Goal: Task Accomplishment & Management: Complete application form

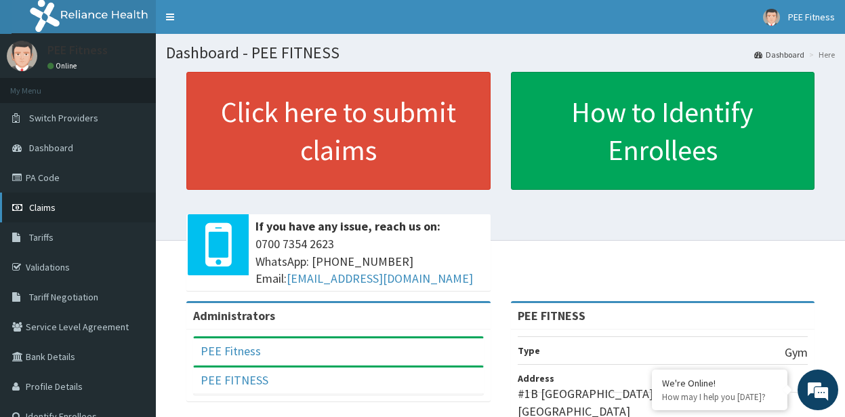
click at [50, 205] on span "Claims" at bounding box center [42, 207] width 26 height 12
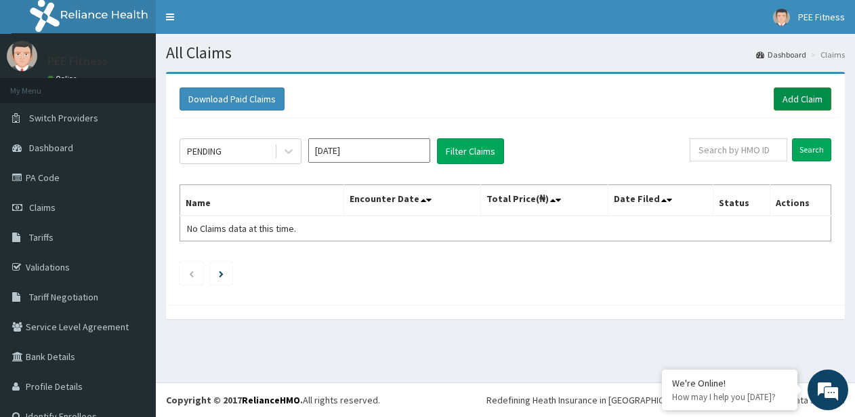
click at [784, 95] on link "Add Claim" at bounding box center [803, 98] width 58 height 23
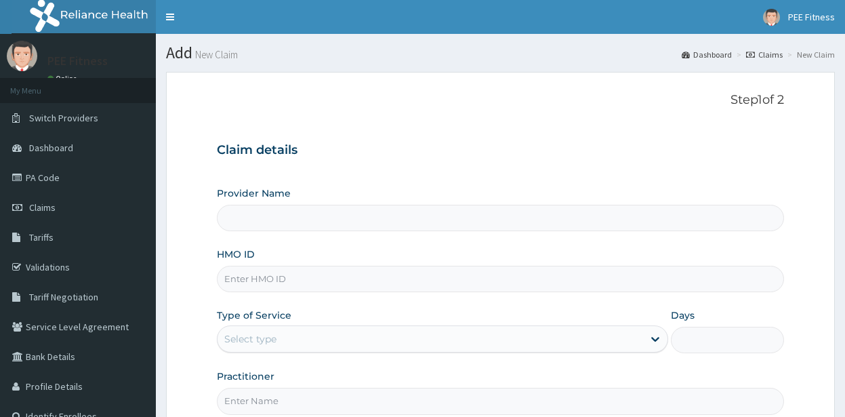
type input "PEE FITNESS"
type input "1"
click at [242, 279] on input "HMO ID" at bounding box center [500, 279] width 567 height 26
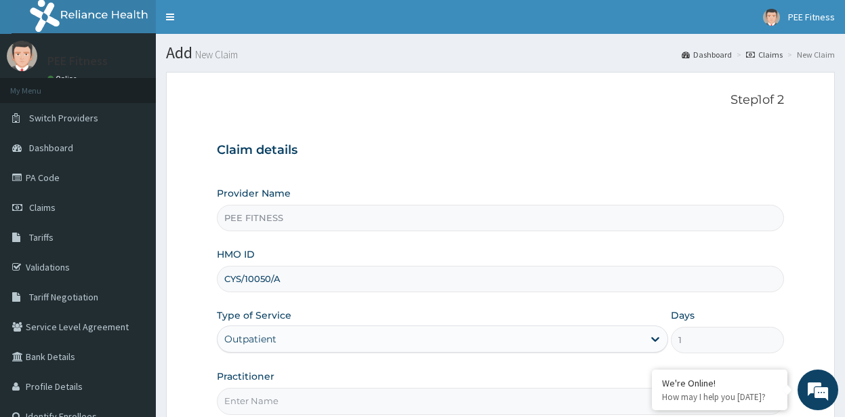
type input "CYS/10050/A"
click at [259, 402] on input "Practitioner" at bounding box center [500, 400] width 567 height 26
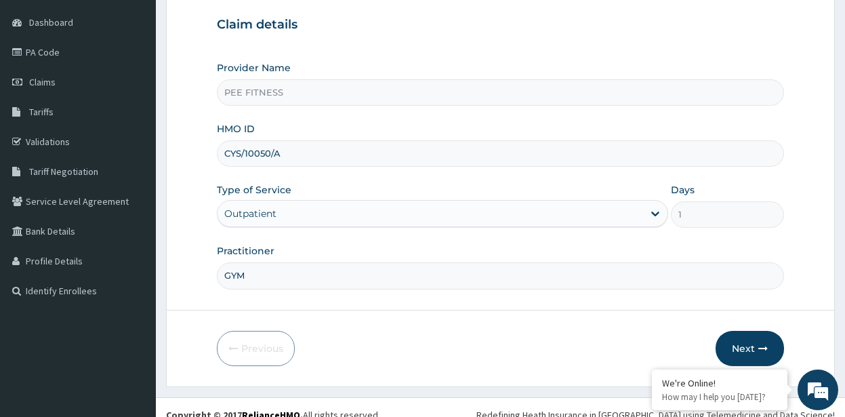
scroll to position [140, 0]
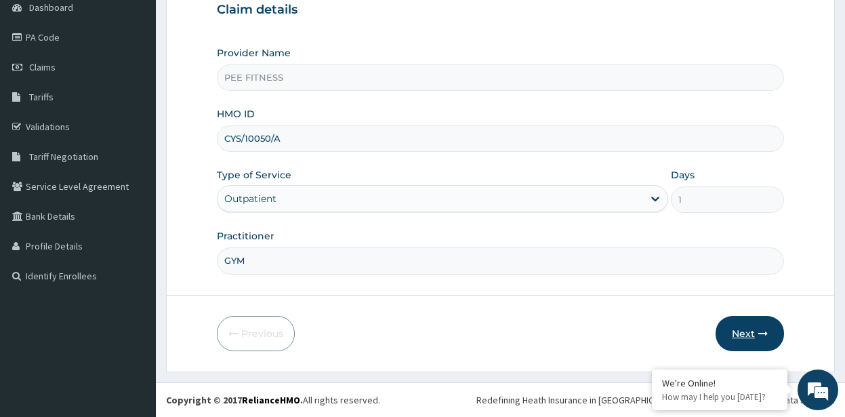
type input "GYM"
click at [750, 334] on button "Next" at bounding box center [749, 333] width 68 height 35
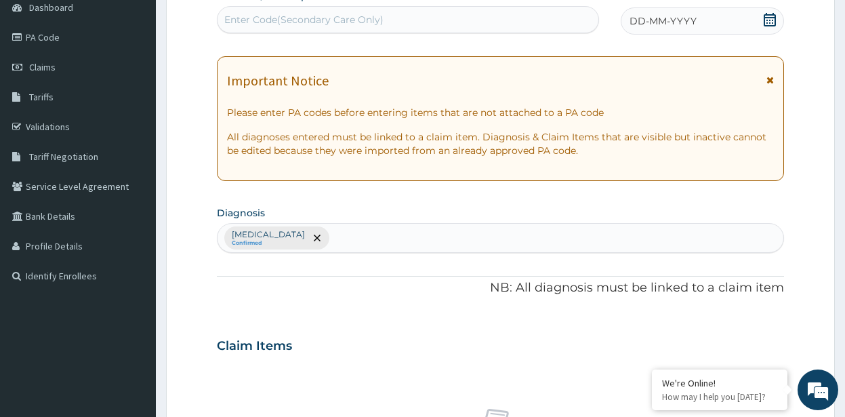
click at [765, 19] on icon at bounding box center [769, 20] width 12 height 14
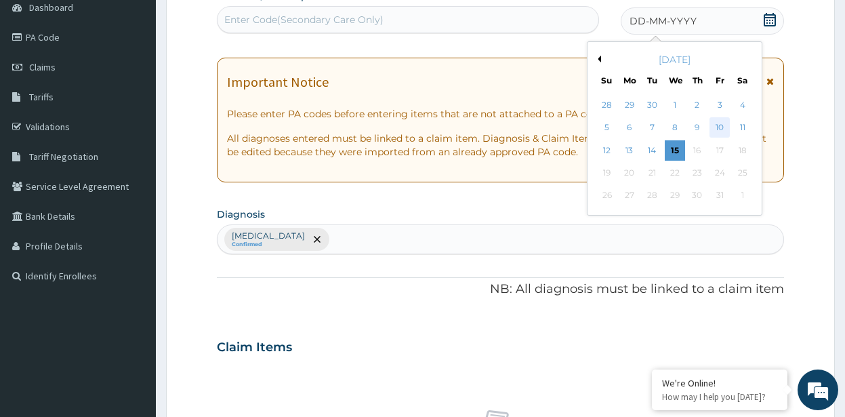
click at [714, 125] on div "10" at bounding box center [719, 128] width 20 height 20
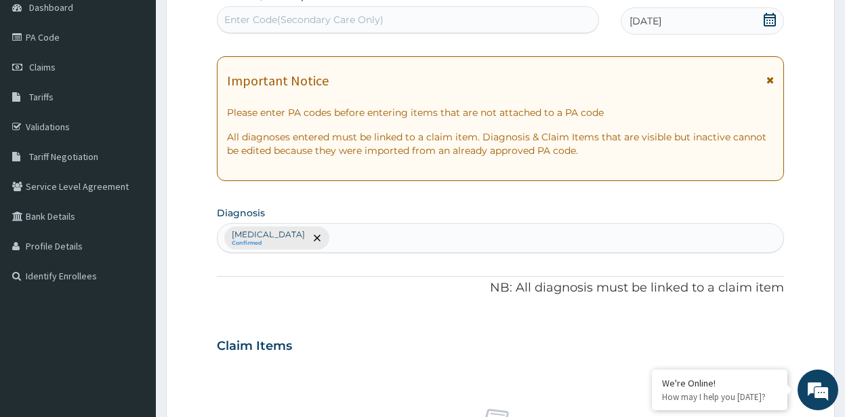
click at [255, 22] on div "Enter Code(Secondary Care Only)" at bounding box center [303, 20] width 159 height 14
type input "PA/F809BF"
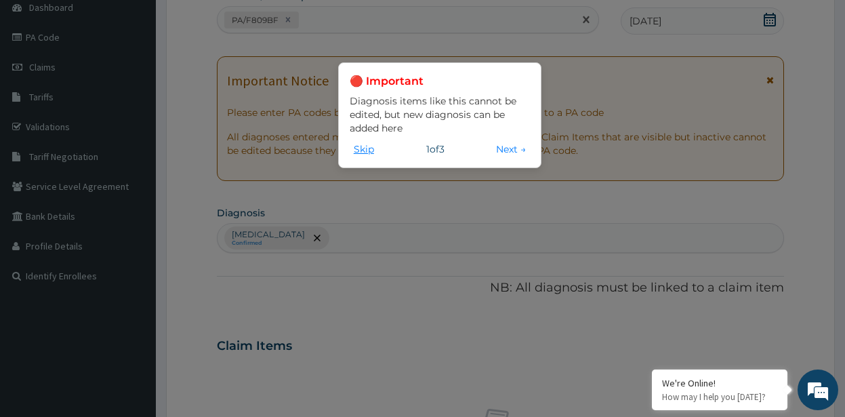
click at [362, 150] on button "Skip" at bounding box center [364, 149] width 28 height 15
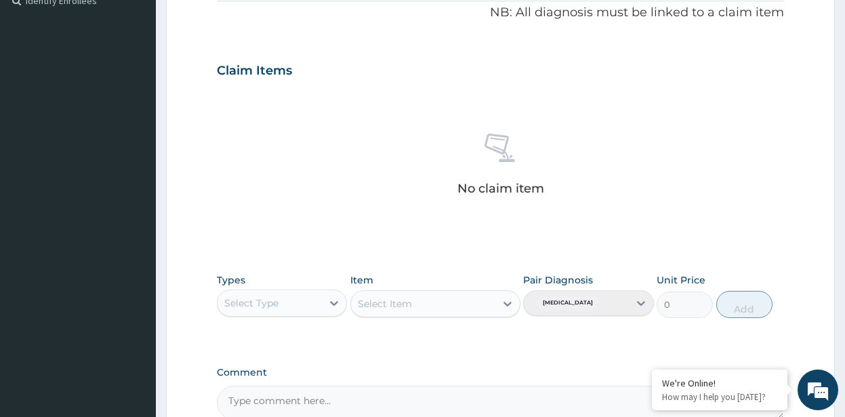
scroll to position [560, 0]
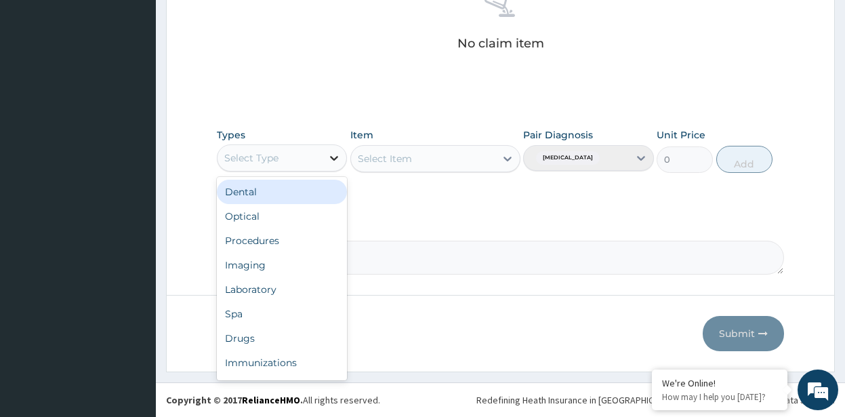
click at [339, 152] on icon at bounding box center [334, 158] width 14 height 14
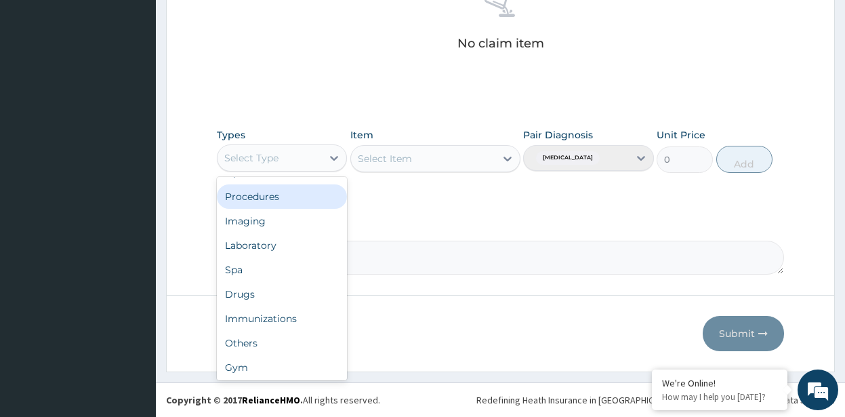
scroll to position [46, 0]
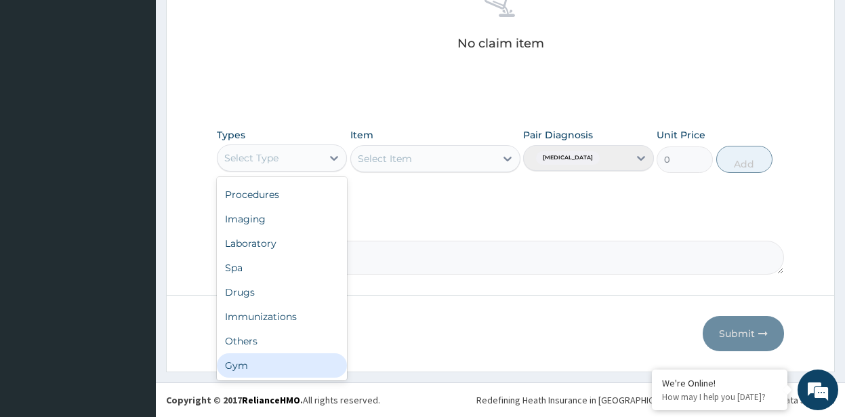
click at [246, 366] on div "Gym" at bounding box center [282, 365] width 131 height 24
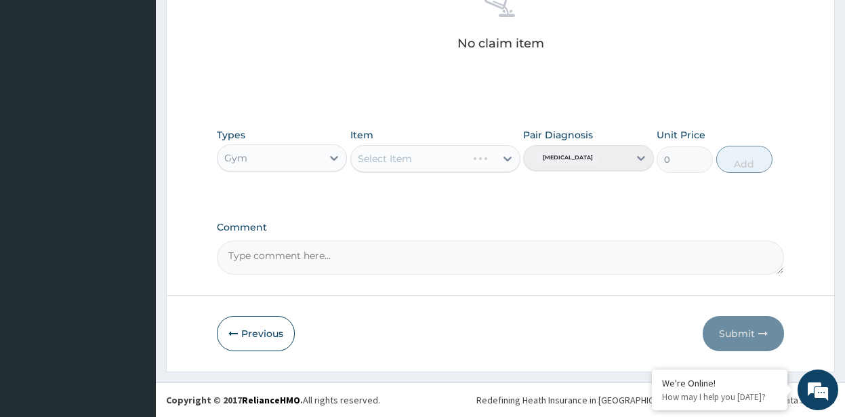
click at [506, 157] on div "Select Item" at bounding box center [435, 158] width 170 height 27
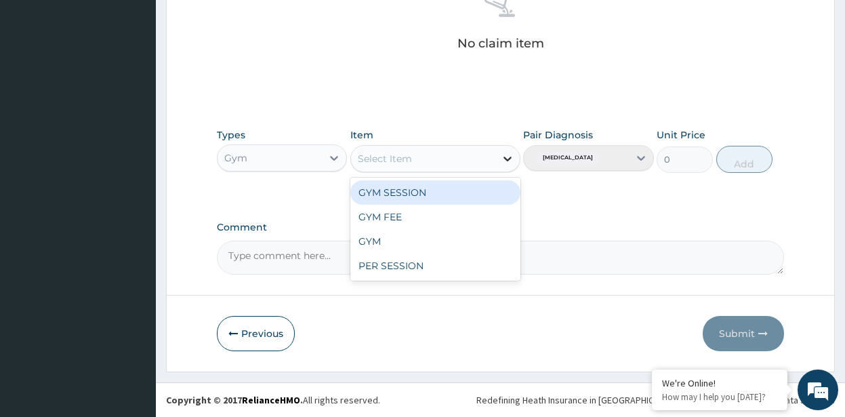
click at [507, 156] on icon at bounding box center [508, 159] width 14 height 14
click at [412, 190] on div "GYM SESSION" at bounding box center [435, 192] width 170 height 24
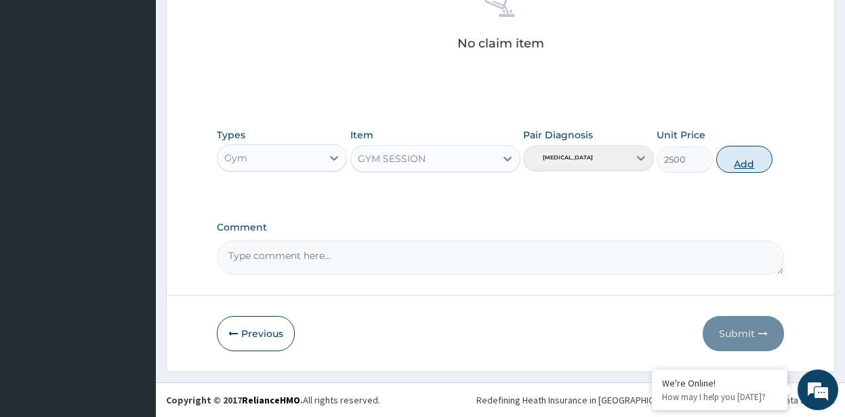
click at [746, 161] on button "Add" at bounding box center [744, 159] width 57 height 27
type input "0"
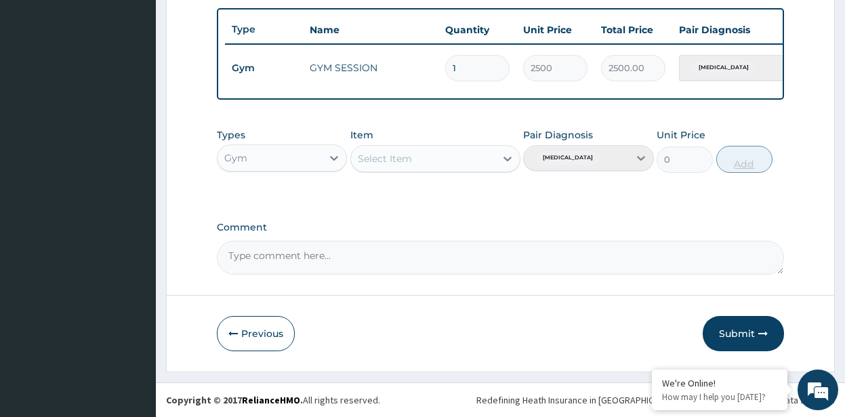
scroll to position [506, 0]
click at [729, 335] on button "Submit" at bounding box center [742, 333] width 81 height 35
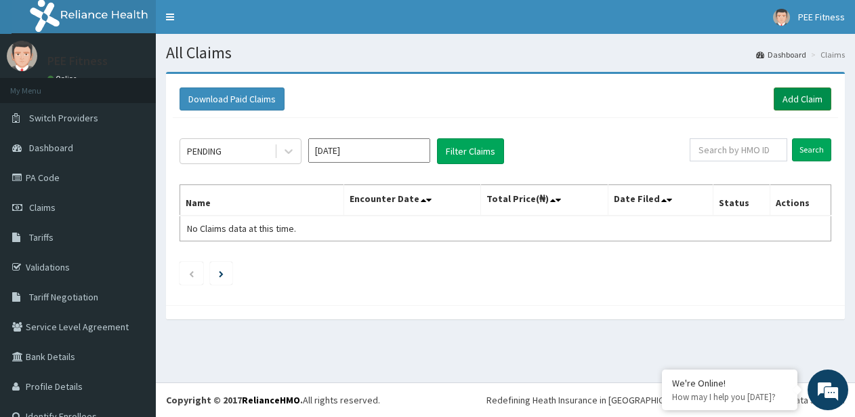
click at [786, 95] on link "Add Claim" at bounding box center [803, 98] width 58 height 23
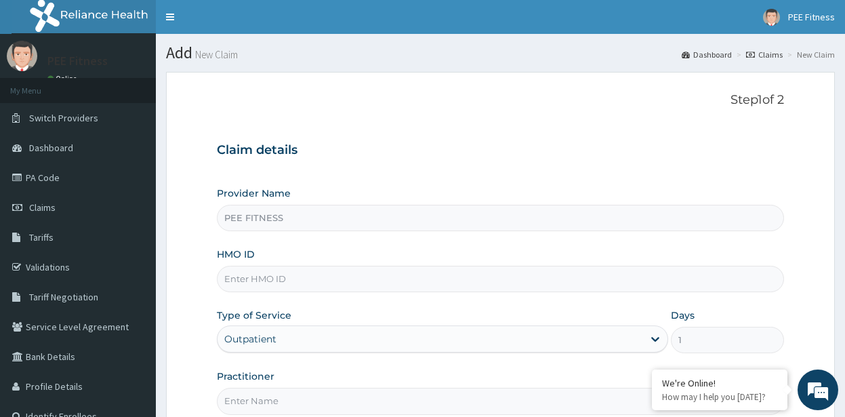
click at [255, 273] on input "HMO ID" at bounding box center [500, 279] width 567 height 26
type input "OCV/10017/A"
click at [268, 406] on input "Practitioner" at bounding box center [500, 400] width 567 height 26
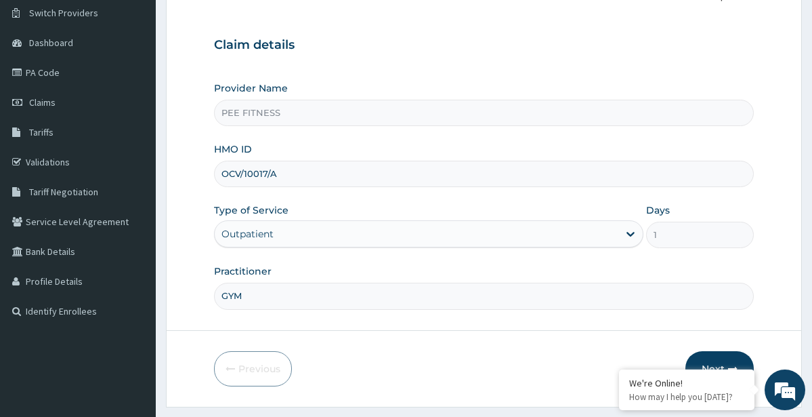
scroll to position [140, 0]
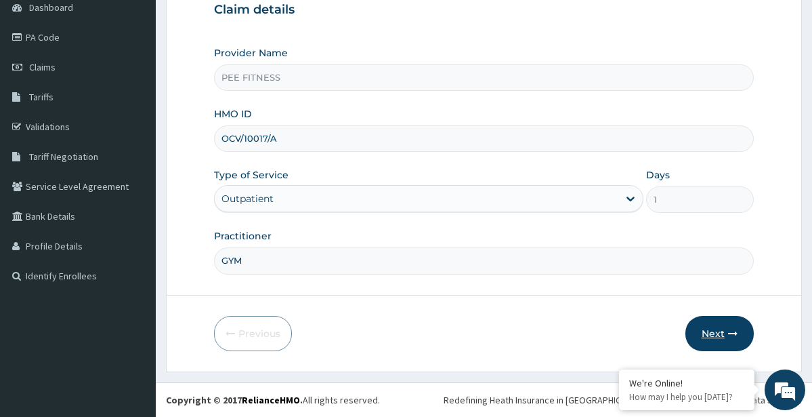
type input "GYM"
click at [722, 322] on button "Next" at bounding box center [720, 333] width 68 height 35
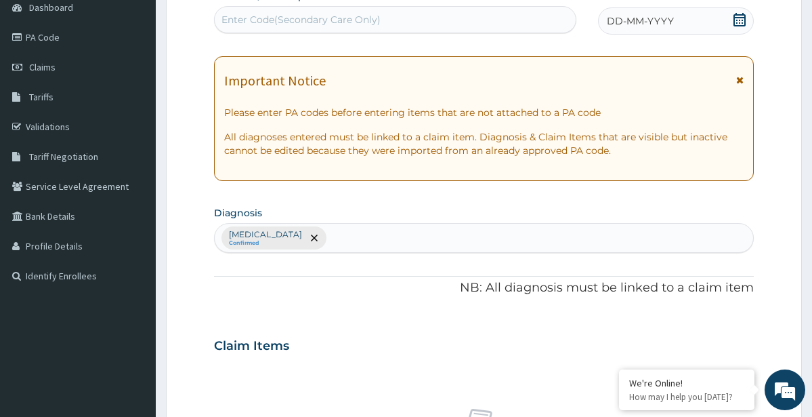
click at [737, 18] on icon at bounding box center [740, 20] width 14 height 14
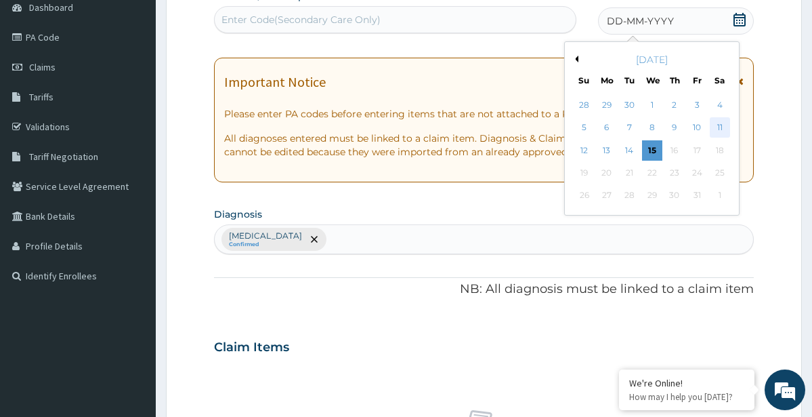
click at [721, 130] on div "11" at bounding box center [720, 128] width 20 height 20
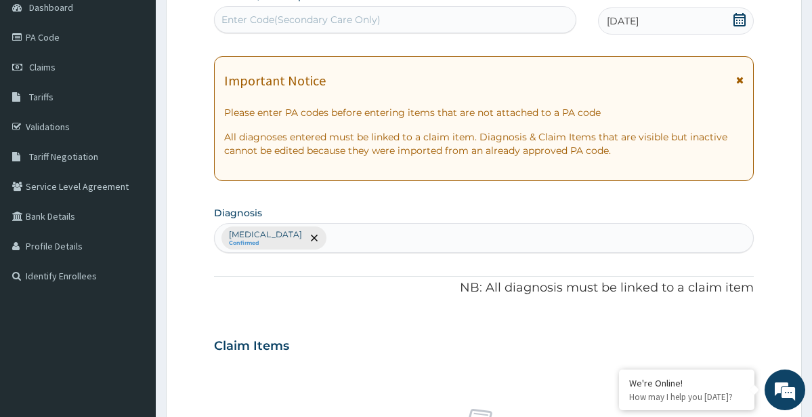
click at [261, 18] on div "Enter Code(Secondary Care Only)" at bounding box center [301, 20] width 159 height 14
type input "O"
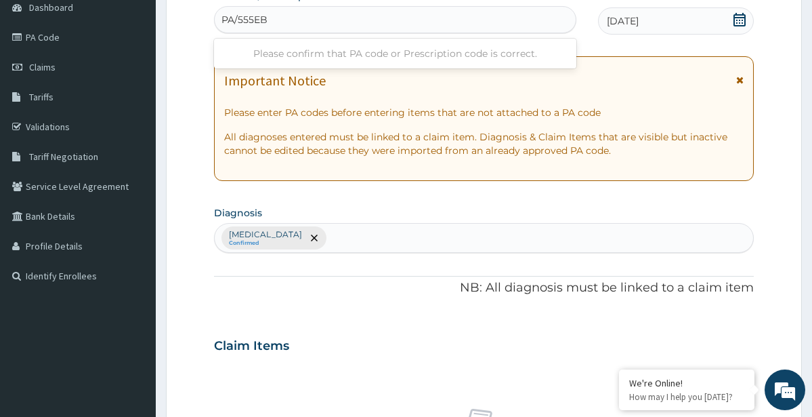
type input "PA/555EB0"
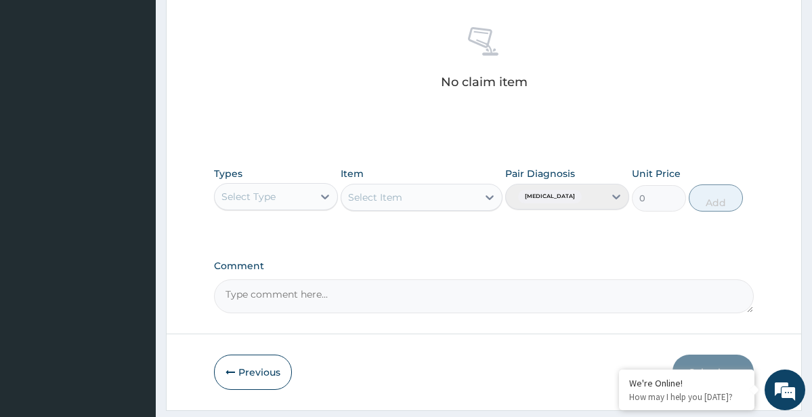
scroll to position [560, 0]
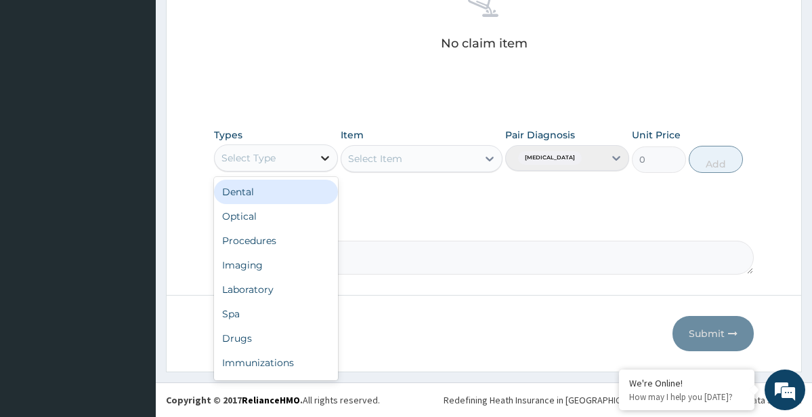
click at [320, 161] on icon at bounding box center [325, 158] width 14 height 14
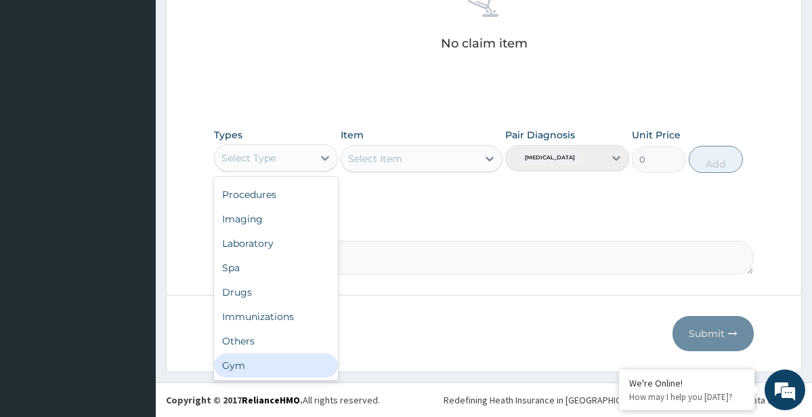
click at [247, 366] on div "Gym" at bounding box center [276, 365] width 124 height 24
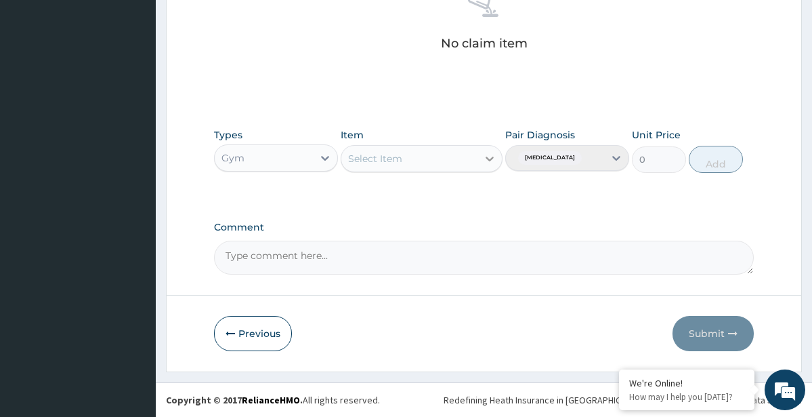
click at [489, 155] on icon at bounding box center [490, 159] width 14 height 14
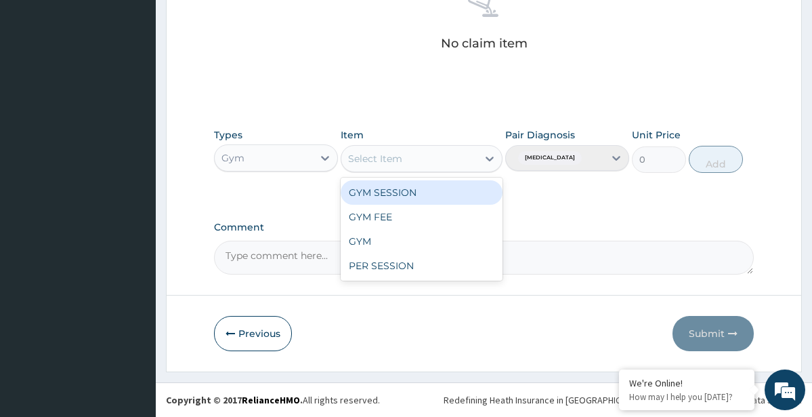
click at [370, 192] on div "GYM SESSION" at bounding box center [422, 192] width 162 height 24
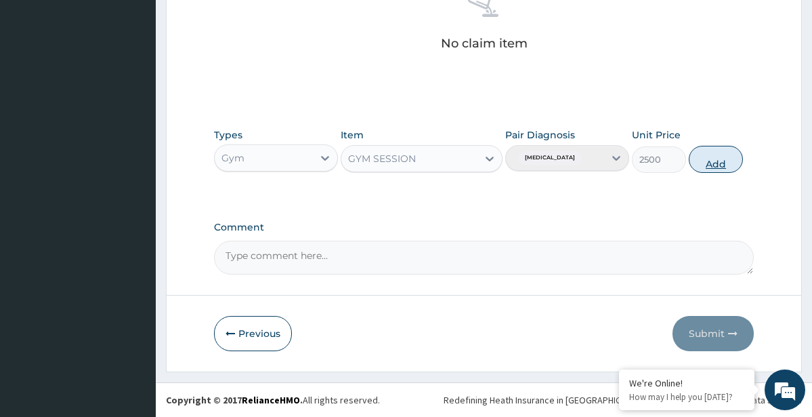
click at [718, 166] on button "Add" at bounding box center [716, 159] width 54 height 27
type input "0"
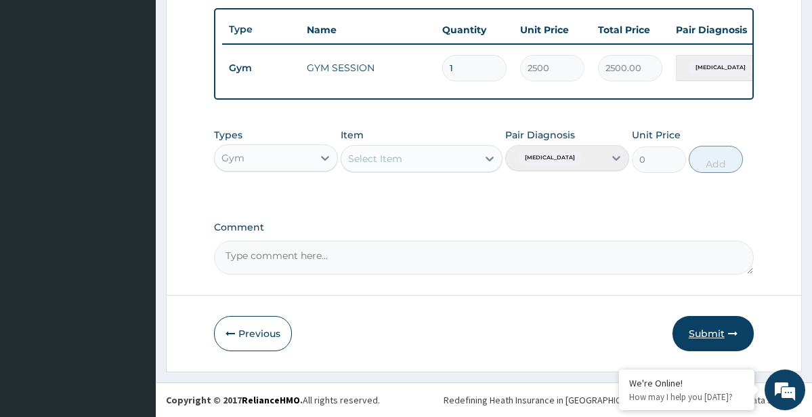
click at [707, 340] on button "Submit" at bounding box center [713, 333] width 81 height 35
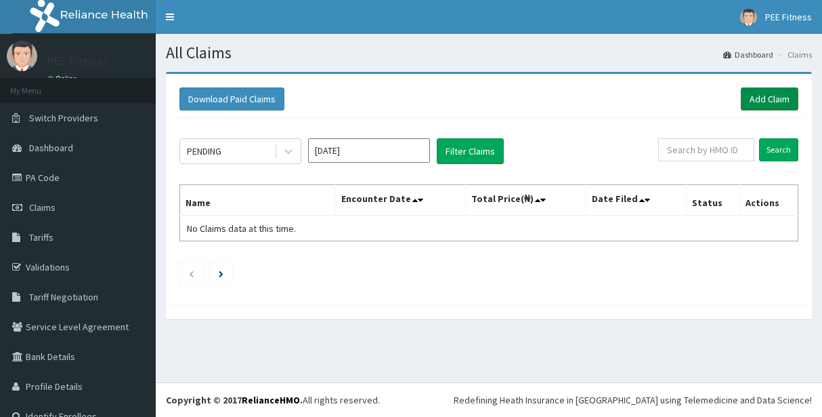
click at [763, 104] on link "Add Claim" at bounding box center [770, 98] width 58 height 23
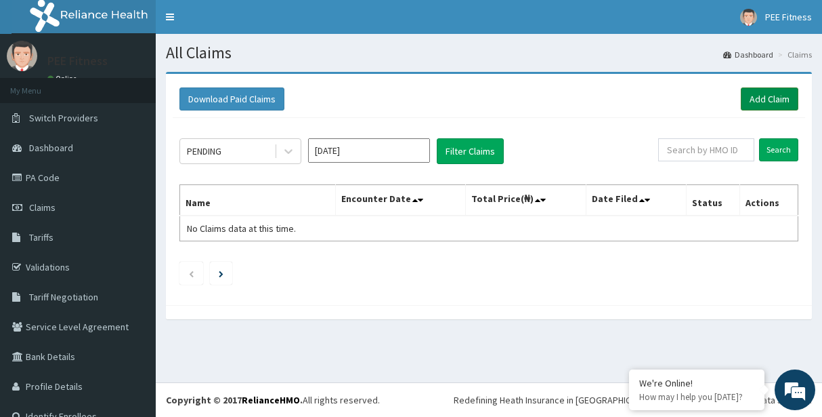
click at [763, 104] on link "Add Claim" at bounding box center [770, 98] width 58 height 23
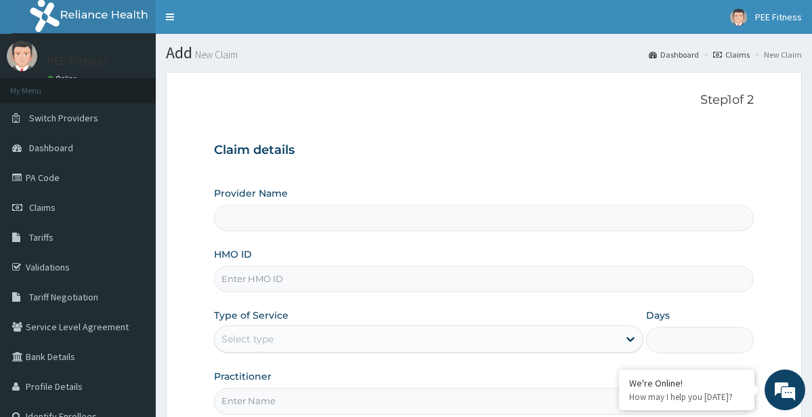
type input "PEE FITNESS"
type input "1"
click at [266, 276] on input "HMO ID" at bounding box center [483, 279] width 539 height 26
type input "SKN/10345/A"
click at [238, 404] on input "Practitioner" at bounding box center [483, 400] width 539 height 26
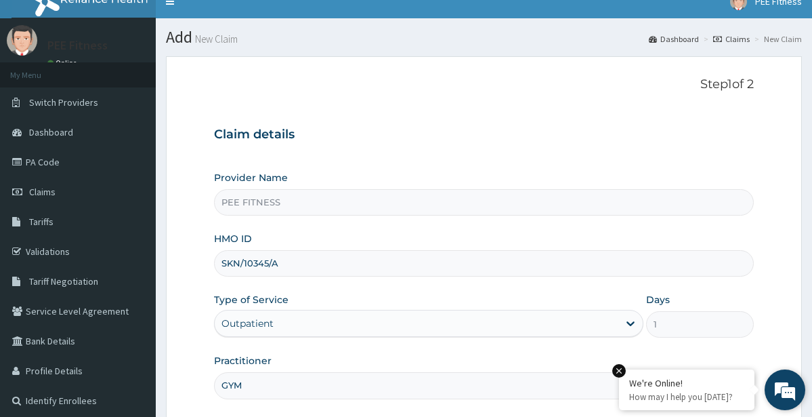
scroll to position [140, 0]
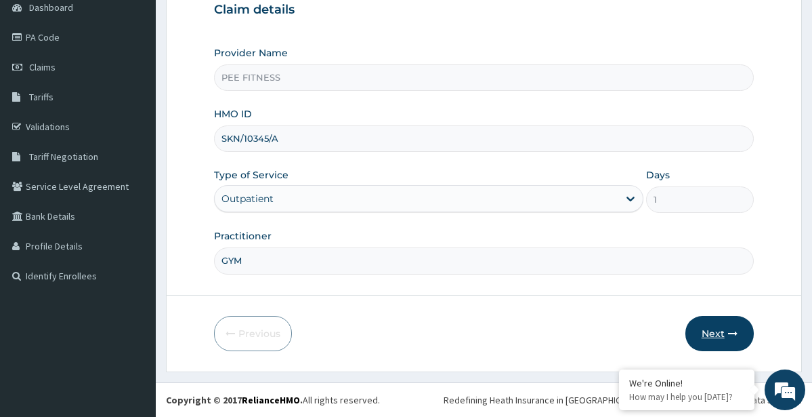
type input "GYM"
click at [723, 331] on button "Next" at bounding box center [720, 333] width 68 height 35
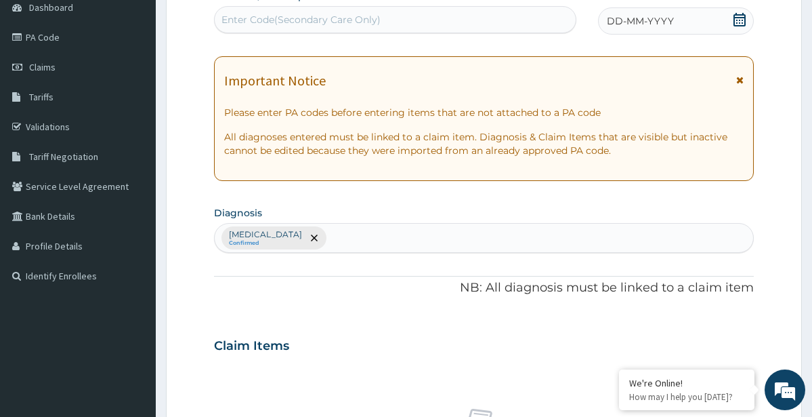
click at [736, 22] on icon at bounding box center [740, 20] width 14 height 14
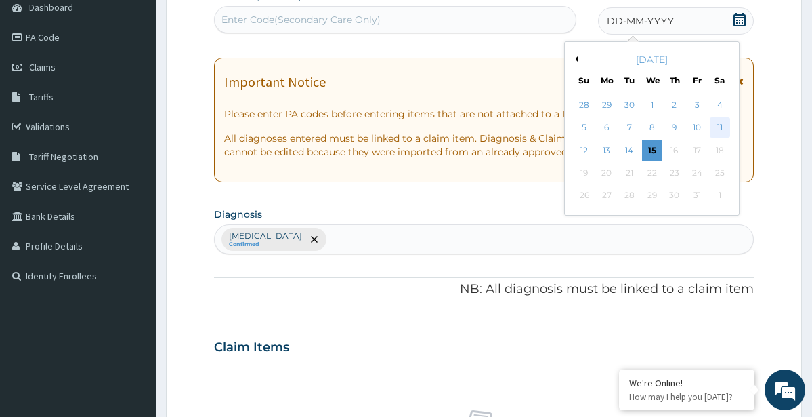
click at [723, 128] on div "11" at bounding box center [720, 128] width 20 height 20
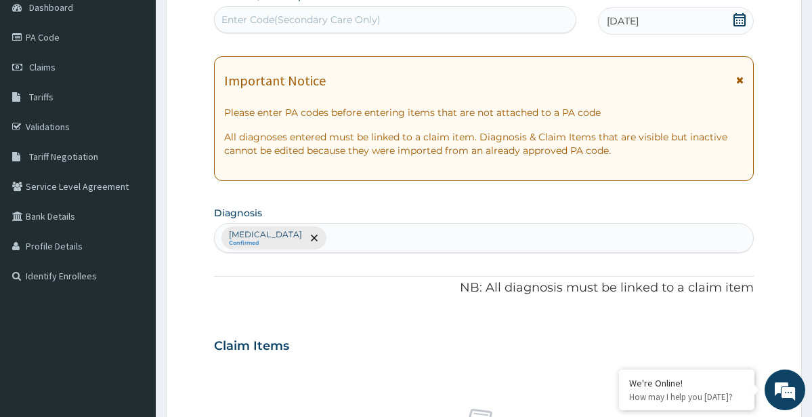
click at [268, 17] on div "Enter Code(Secondary Care Only)" at bounding box center [301, 20] width 159 height 14
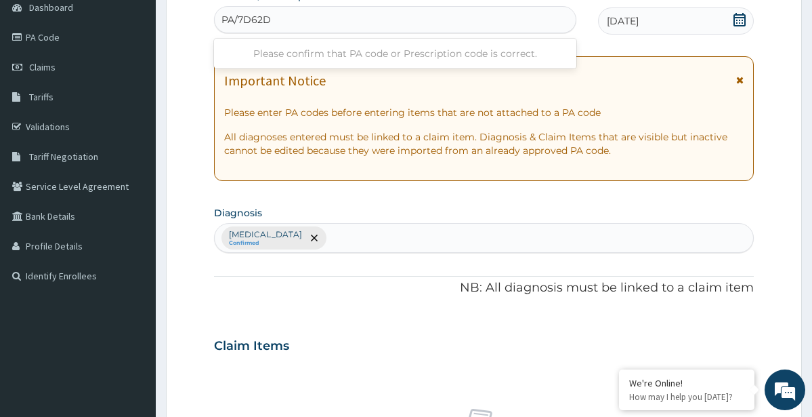
type input "PA/7D62D7"
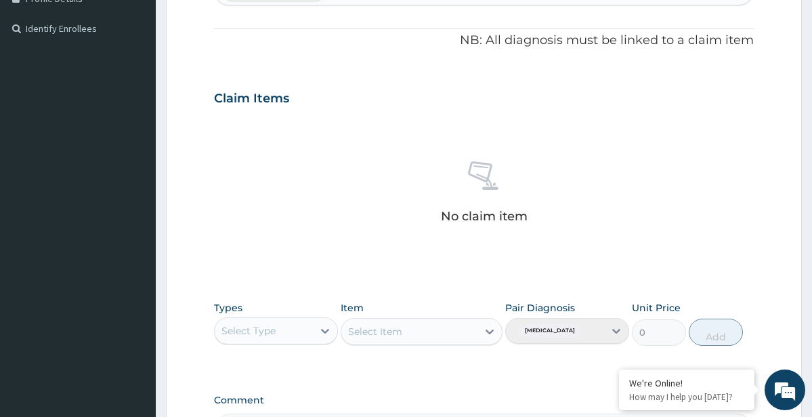
scroll to position [560, 0]
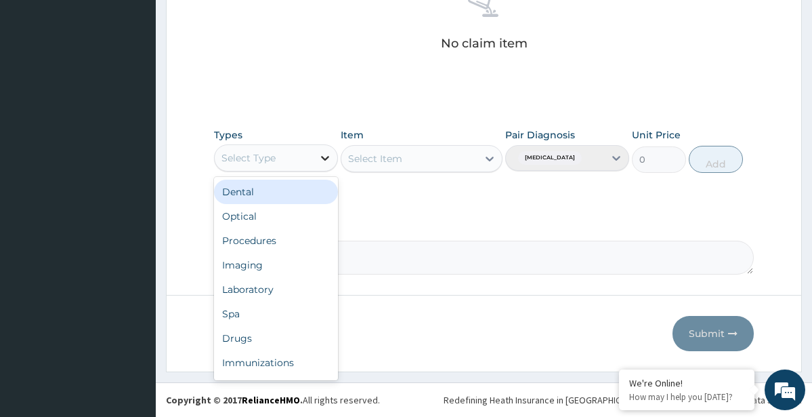
click at [324, 155] on icon at bounding box center [325, 158] width 14 height 14
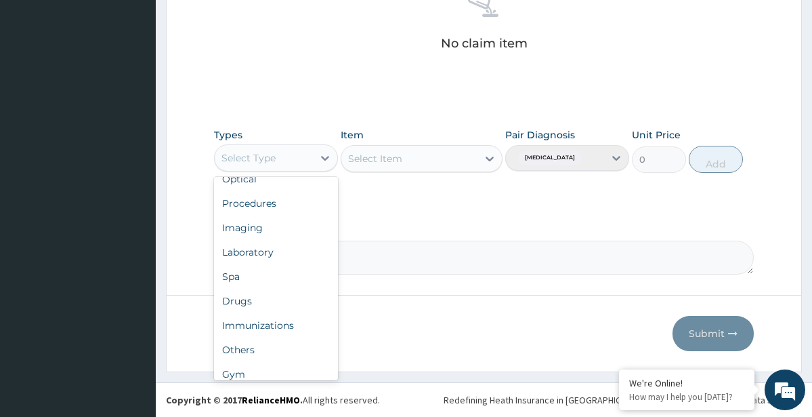
scroll to position [46, 0]
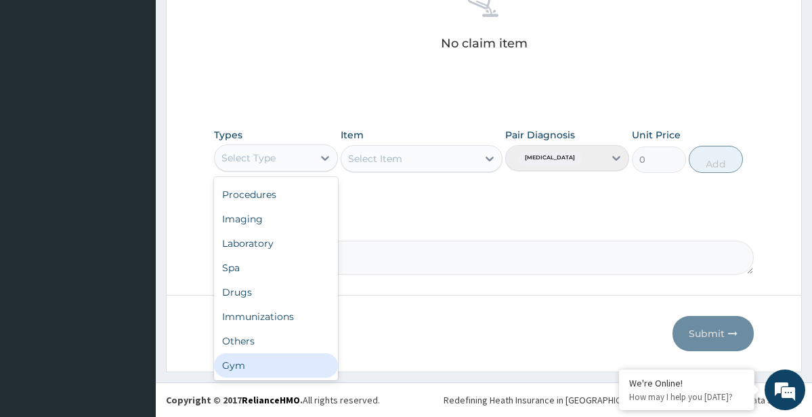
click at [238, 366] on div "Gym" at bounding box center [276, 365] width 124 height 24
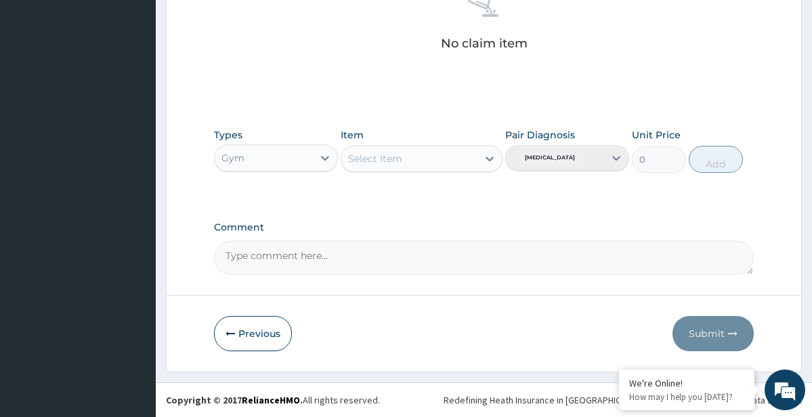
click at [493, 156] on icon at bounding box center [490, 159] width 14 height 14
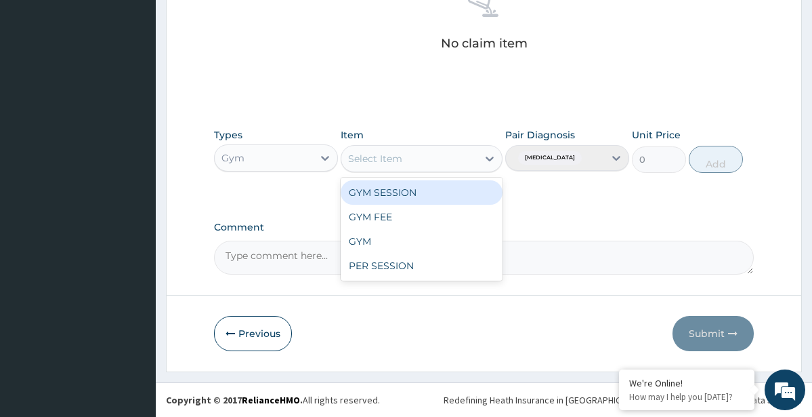
click at [394, 191] on div "GYM SESSION" at bounding box center [422, 192] width 162 height 24
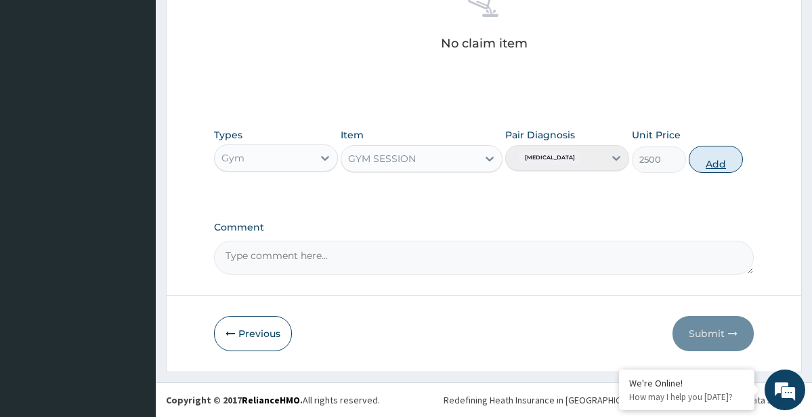
click at [707, 162] on button "Add" at bounding box center [716, 159] width 54 height 27
type input "0"
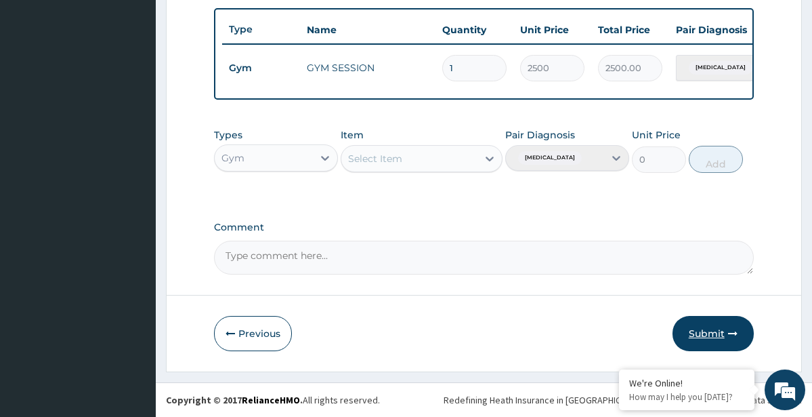
click at [710, 333] on button "Submit" at bounding box center [713, 333] width 81 height 35
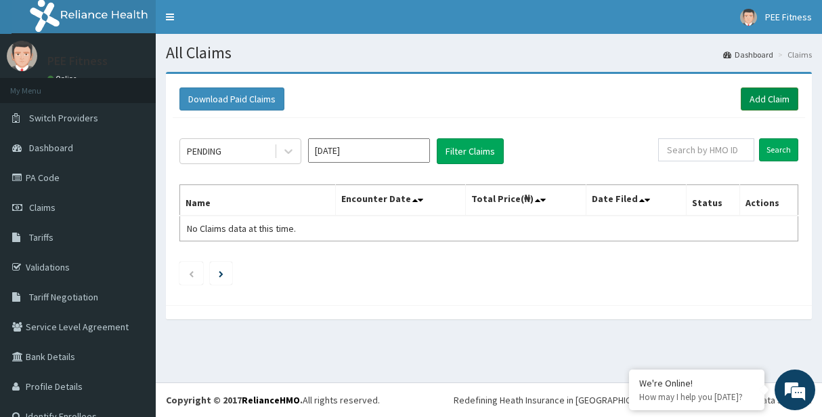
click at [773, 98] on link "Add Claim" at bounding box center [770, 98] width 58 height 23
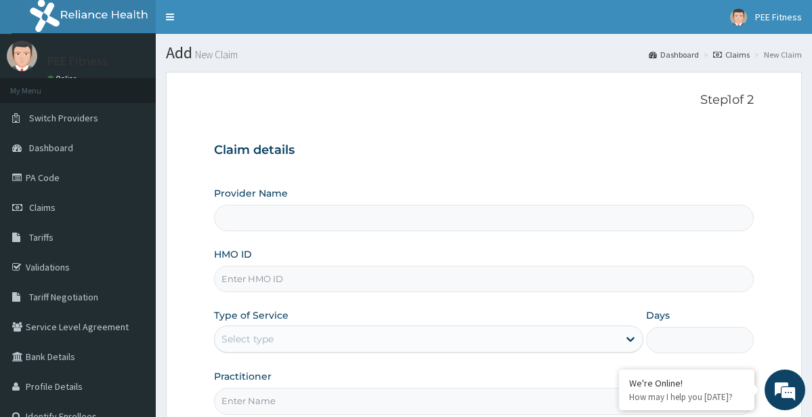
type input "PEE FITNESS"
type input "1"
click at [324, 280] on input "HMO ID" at bounding box center [483, 279] width 539 height 26
type input "CYS/10050/A"
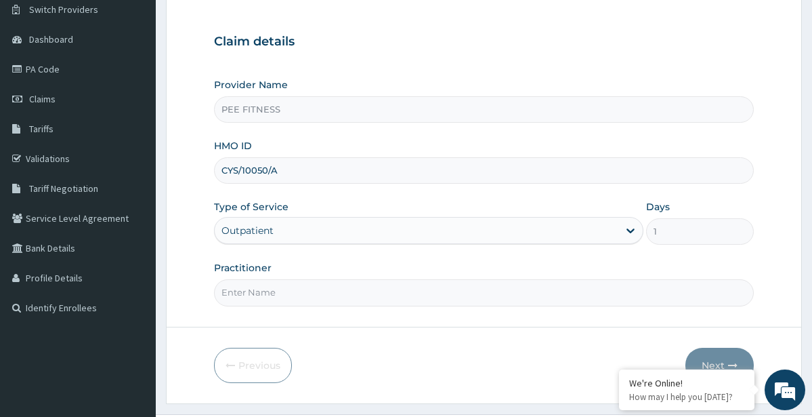
scroll to position [135, 0]
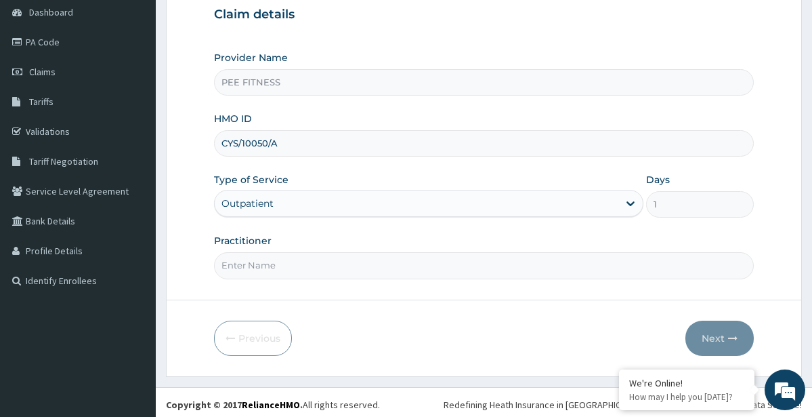
click at [314, 270] on input "Practitioner" at bounding box center [483, 265] width 539 height 26
type input "GYM"
click at [701, 343] on button "Next" at bounding box center [720, 337] width 68 height 35
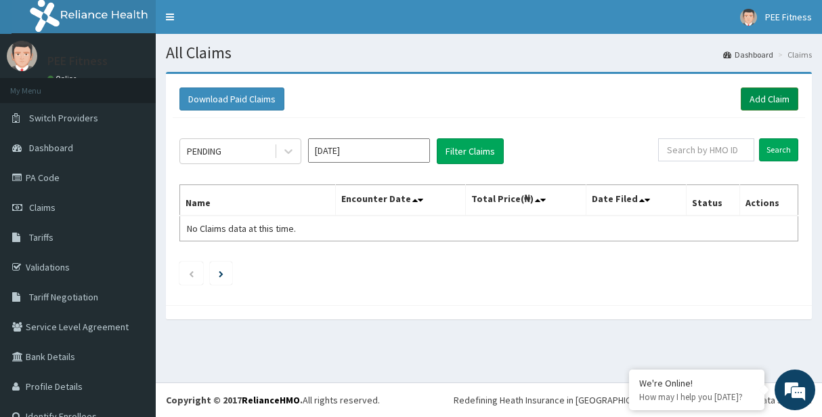
click at [759, 98] on link "Add Claim" at bounding box center [770, 98] width 58 height 23
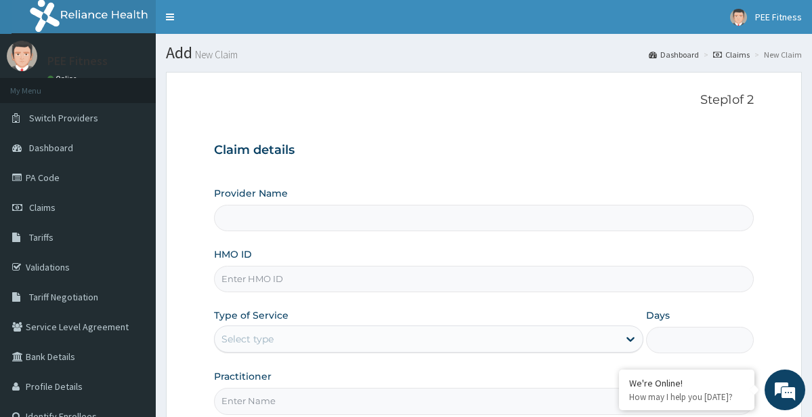
type input "PEE FITNESS"
type input "1"
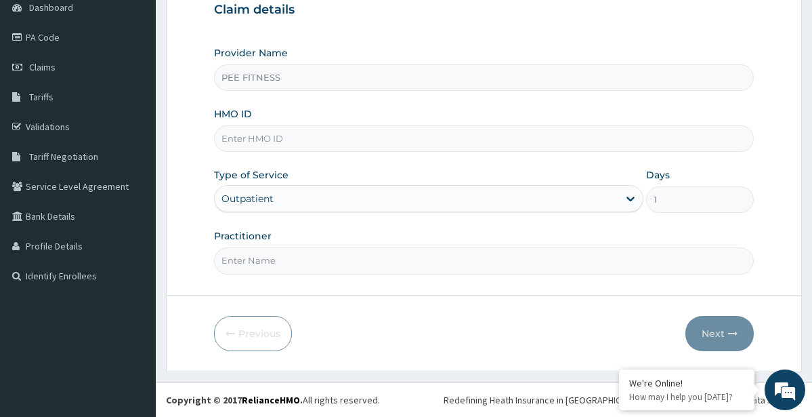
click at [347, 138] on input "HMO ID" at bounding box center [483, 138] width 539 height 26
type input "CYS/10050/A"
click at [268, 268] on input "Practitioner" at bounding box center [483, 260] width 539 height 26
type input "GYM"
click at [717, 335] on button "Next" at bounding box center [720, 333] width 68 height 35
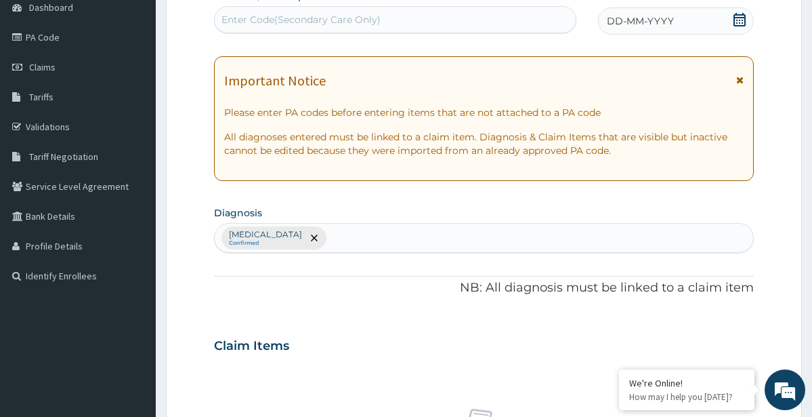
click at [367, 22] on div "Enter Code(Secondary Care Only)" at bounding box center [301, 20] width 159 height 14
click at [739, 21] on icon at bounding box center [740, 20] width 14 height 14
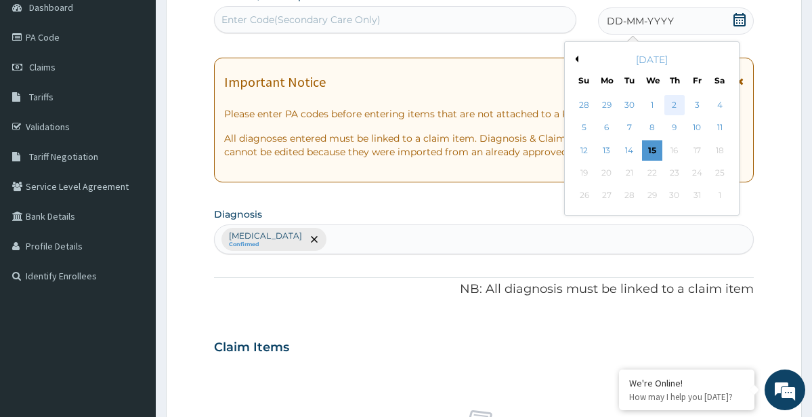
click at [671, 100] on div "2" at bounding box center [675, 105] width 20 height 20
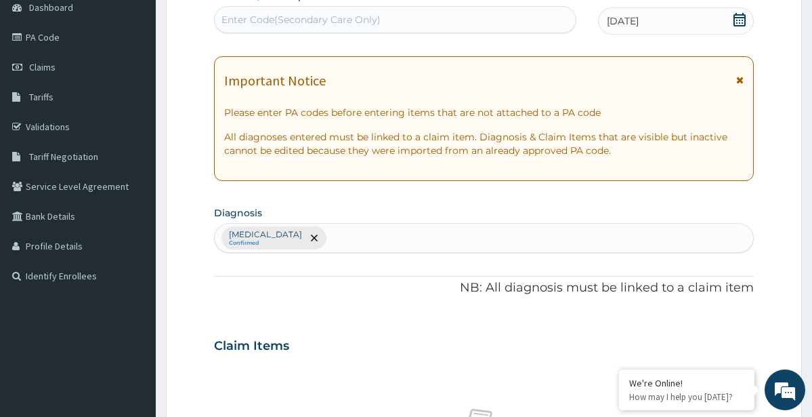
click at [485, 18] on div "Enter Code(Secondary Care Only)" at bounding box center [395, 20] width 361 height 22
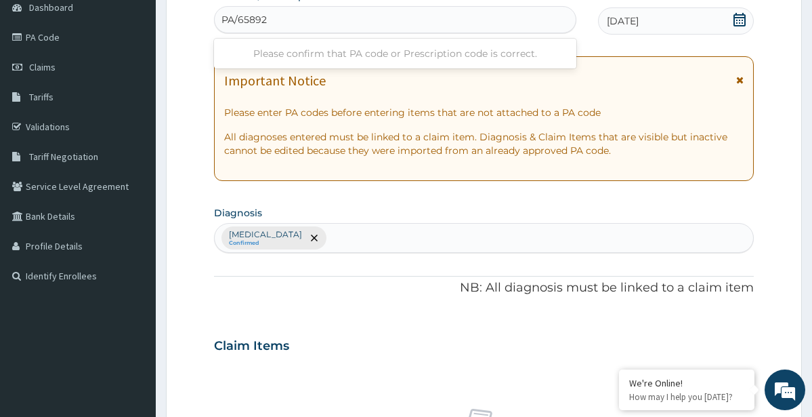
type input "PA/65892B"
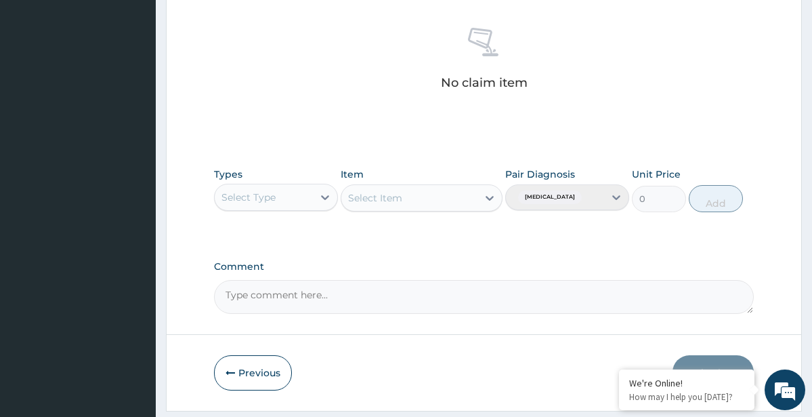
scroll to position [572, 0]
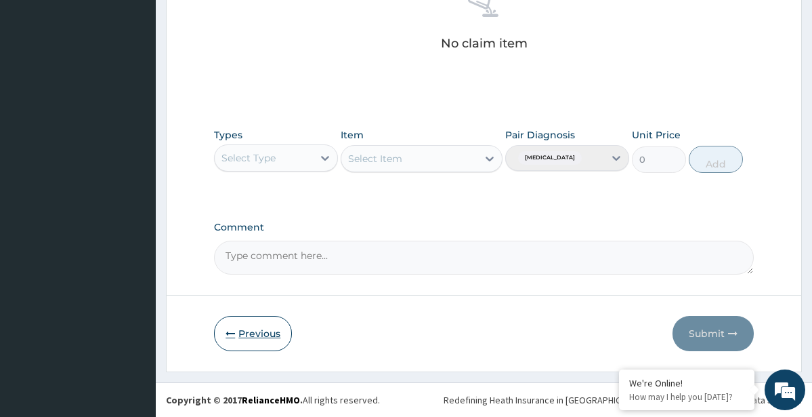
click at [262, 333] on button "Previous" at bounding box center [253, 333] width 78 height 35
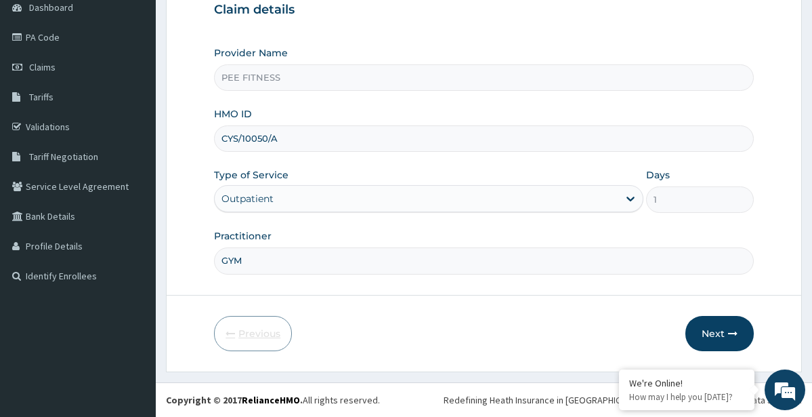
scroll to position [140, 0]
click at [333, 144] on input "CYS/10050/A" at bounding box center [483, 138] width 539 height 26
type input "C"
type input "GMS/10122/B"
click at [709, 335] on button "Next" at bounding box center [720, 333] width 68 height 35
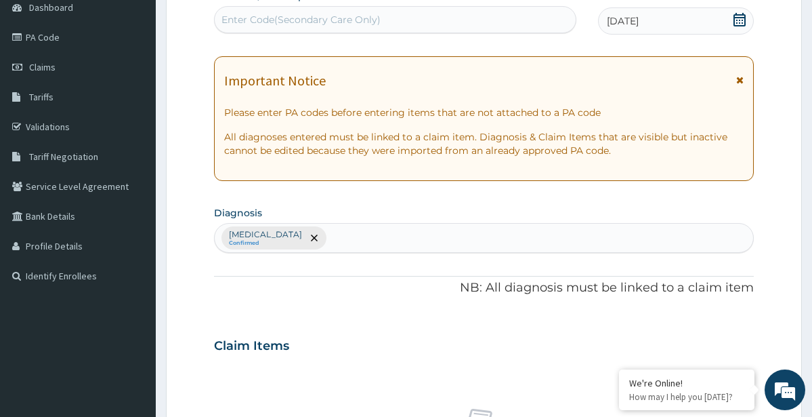
click at [448, 19] on div "Enter Code(Secondary Care Only)" at bounding box center [395, 20] width 361 height 22
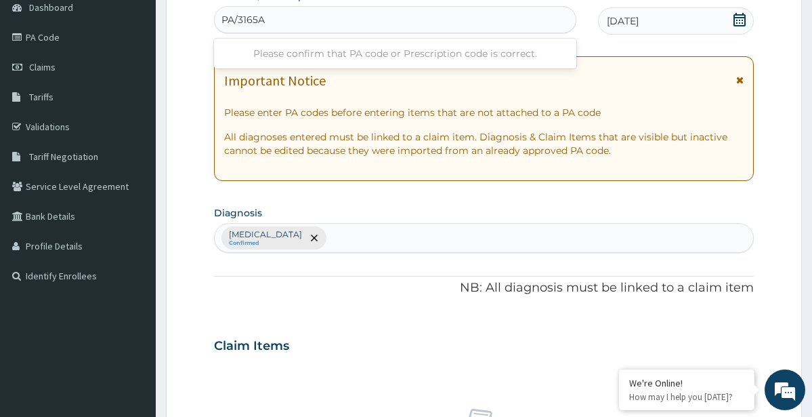
type input "PA/3165A8"
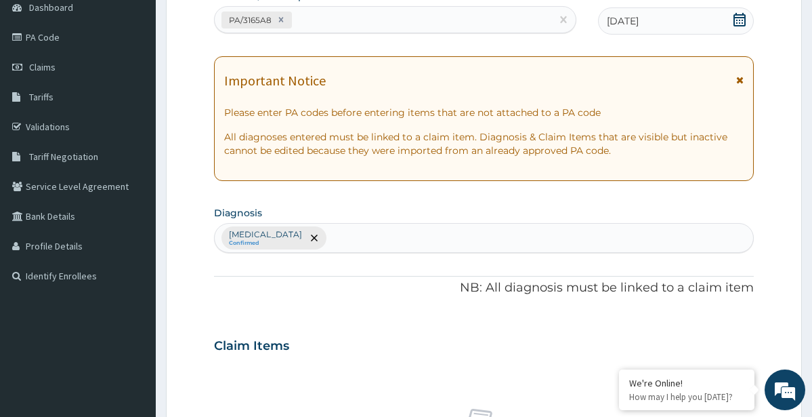
click at [738, 22] on icon at bounding box center [740, 20] width 14 height 14
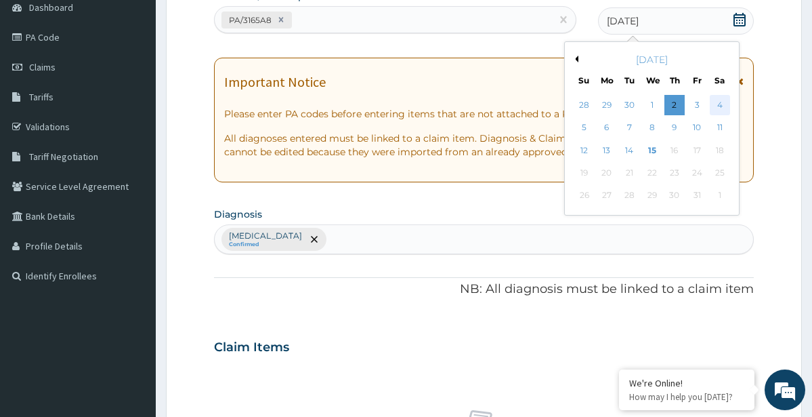
click at [724, 106] on div "4" at bounding box center [720, 105] width 20 height 20
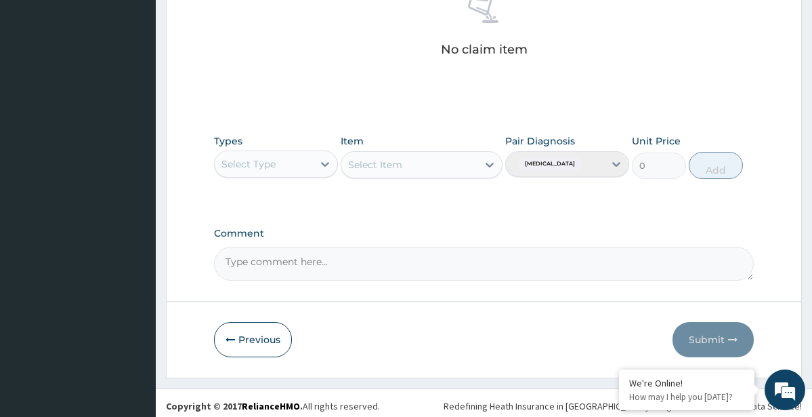
scroll to position [560, 0]
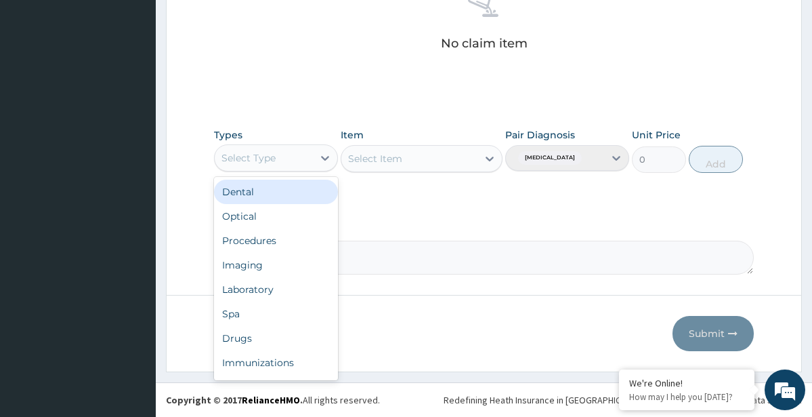
click at [265, 162] on div "Select Type" at bounding box center [249, 158] width 54 height 14
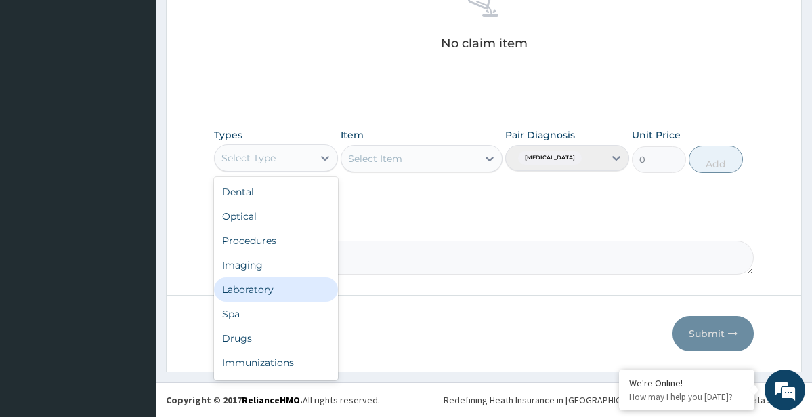
scroll to position [46, 0]
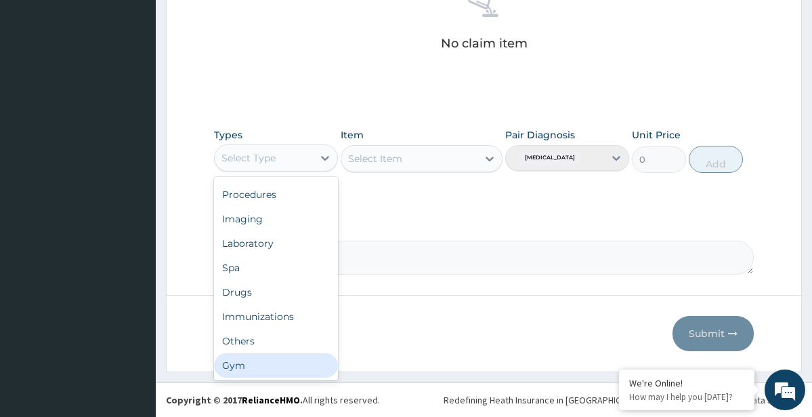
click at [243, 363] on div "Gym" at bounding box center [276, 365] width 124 height 24
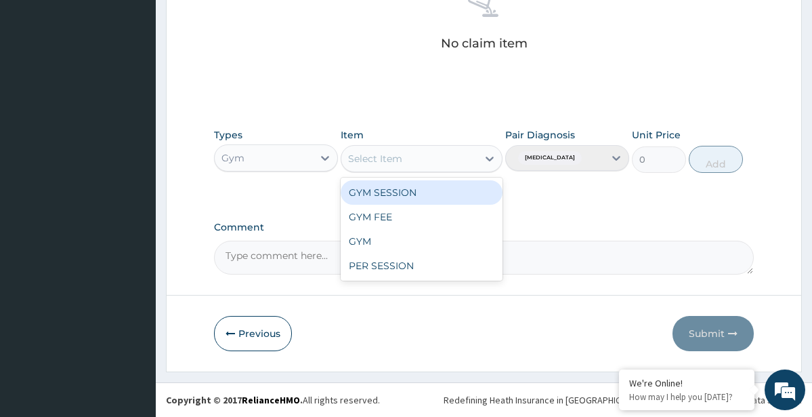
click at [491, 156] on icon at bounding box center [490, 159] width 14 height 14
click at [455, 192] on div "GYM SESSION" at bounding box center [422, 192] width 162 height 24
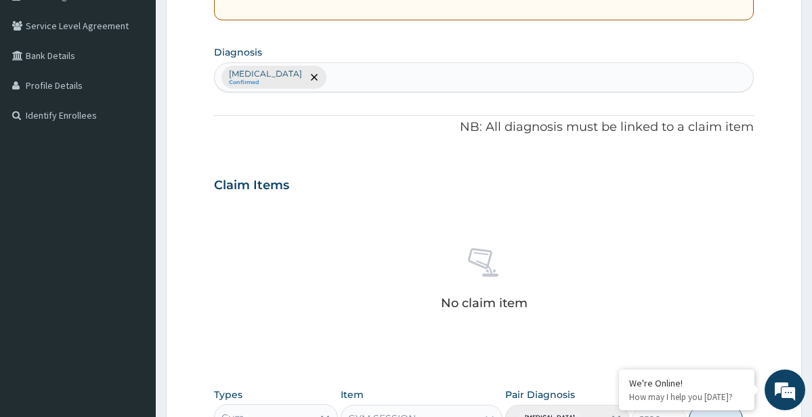
scroll to position [560, 0]
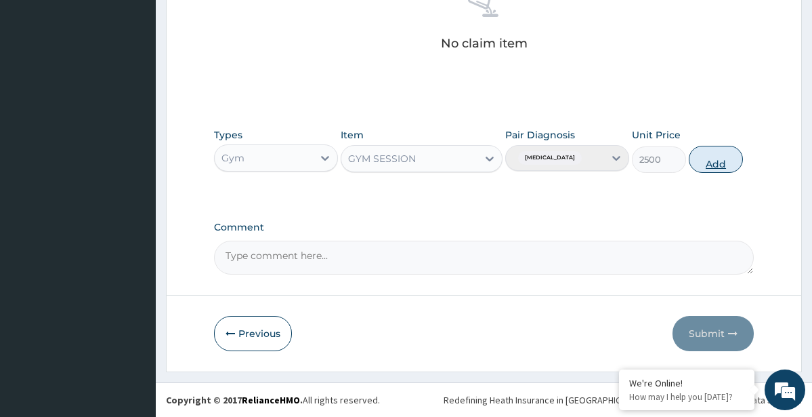
click at [700, 167] on button "Add" at bounding box center [716, 159] width 54 height 27
type input "0"
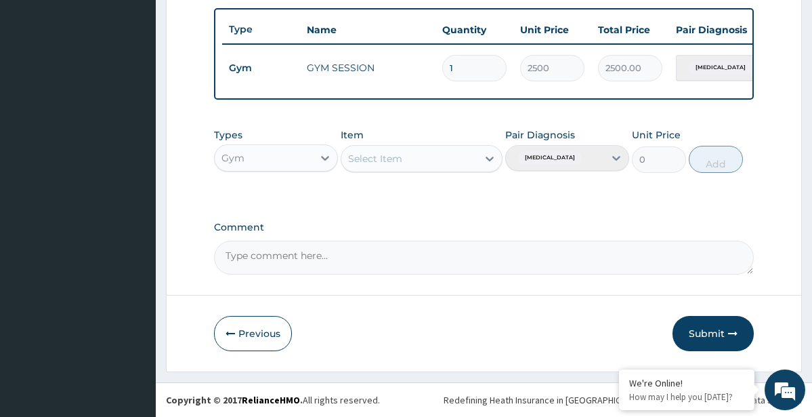
scroll to position [506, 0]
click at [701, 330] on button "Submit" at bounding box center [713, 333] width 81 height 35
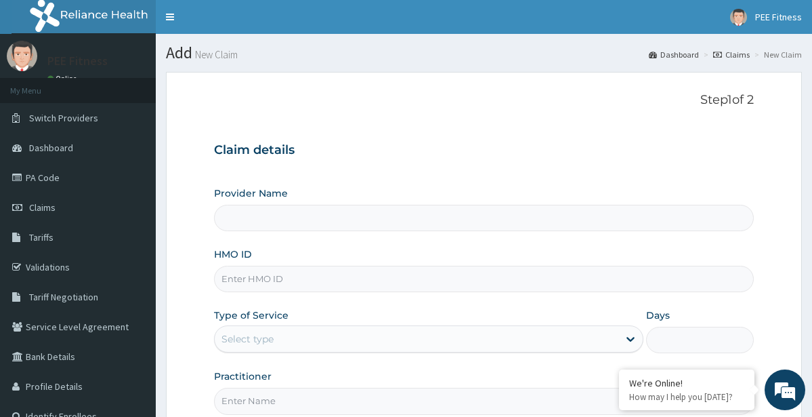
type input "PEE FITNESS"
type input "1"
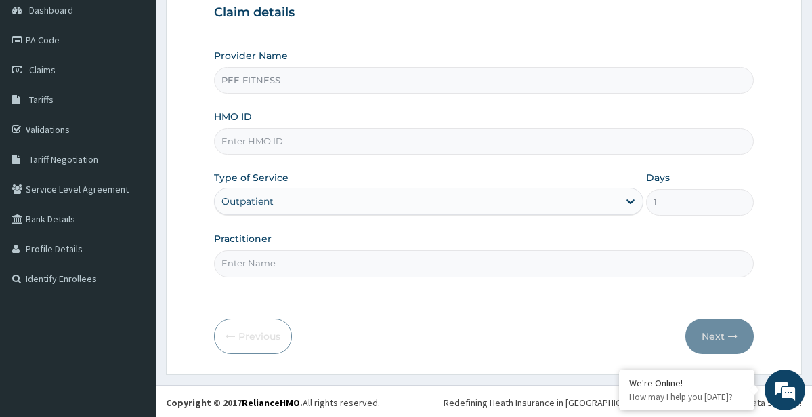
scroll to position [140, 0]
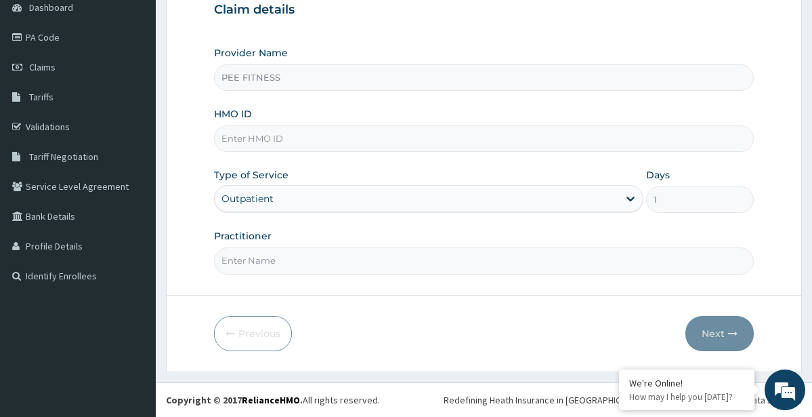
click at [256, 142] on input "HMO ID" at bounding box center [483, 138] width 539 height 26
type input "PGM/10031/A"
click at [310, 267] on input "Practitioner" at bounding box center [483, 260] width 539 height 26
type input "gym"
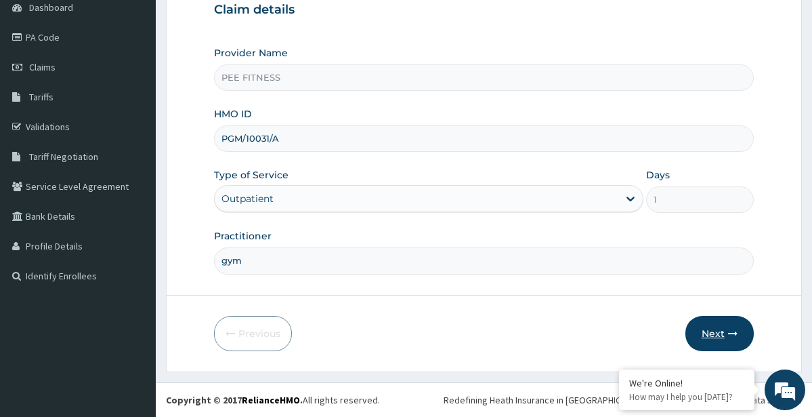
click at [725, 335] on button "Next" at bounding box center [720, 333] width 68 height 35
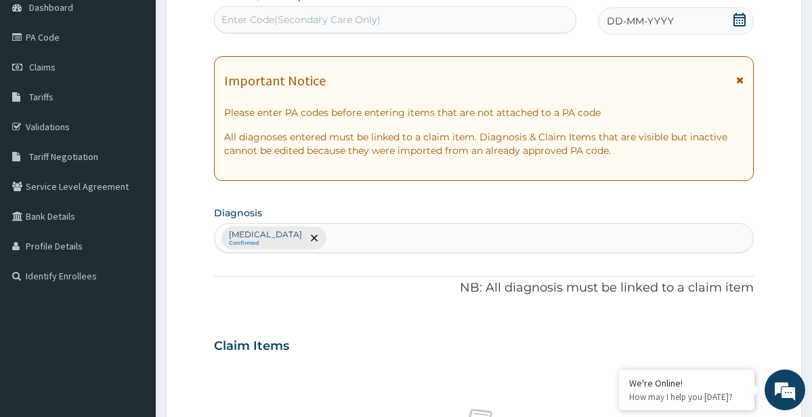
click at [387, 22] on div "Enter Code(Secondary Care Only)" at bounding box center [395, 20] width 361 height 22
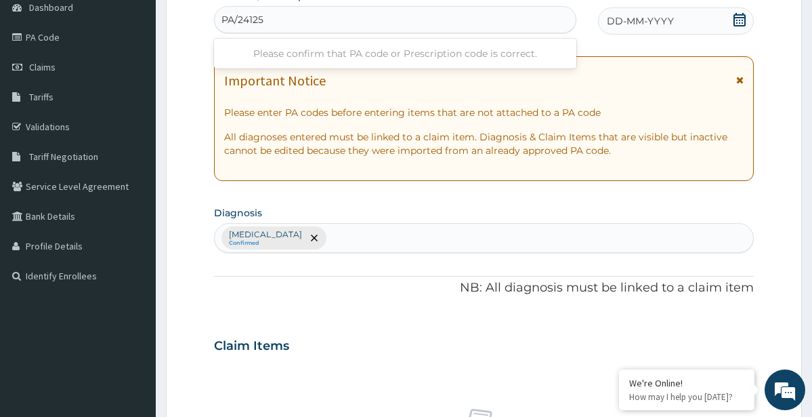
type input "PA/24125C"
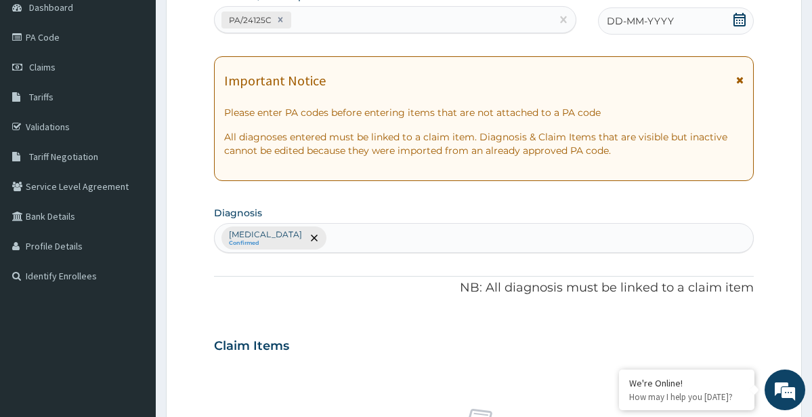
click at [736, 20] on icon at bounding box center [740, 20] width 14 height 14
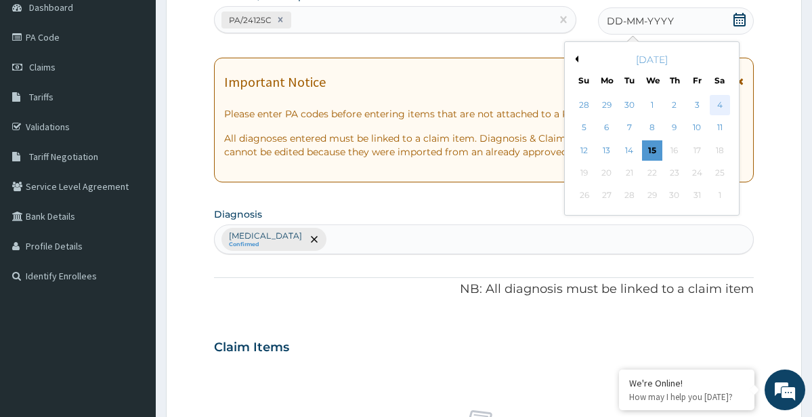
click at [721, 104] on div "4" at bounding box center [720, 105] width 20 height 20
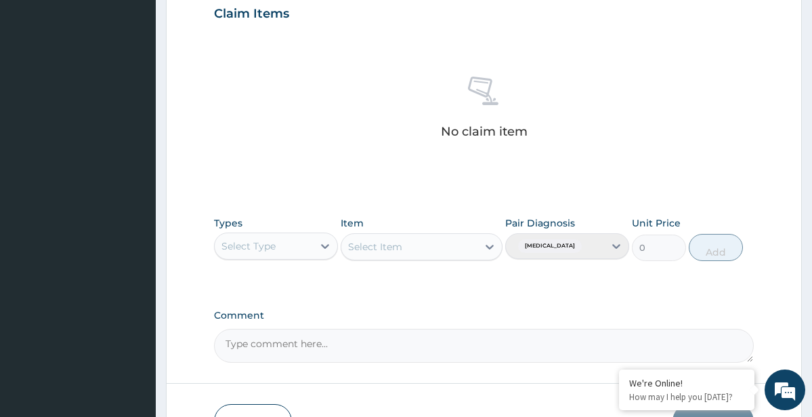
scroll to position [560, 0]
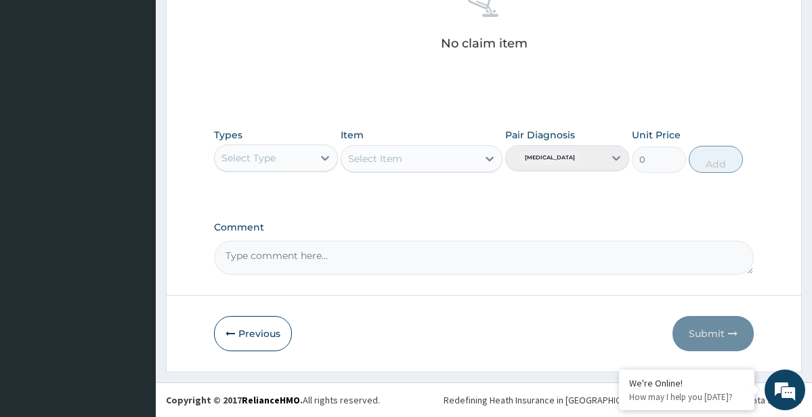
click at [311, 164] on div "Select Type" at bounding box center [264, 158] width 98 height 22
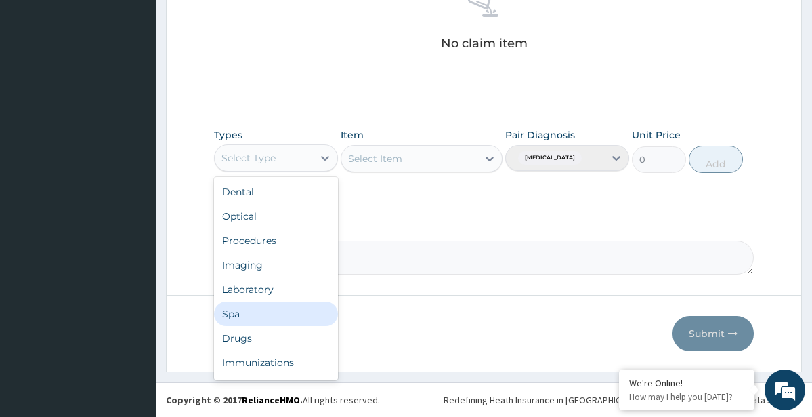
scroll to position [46, 0]
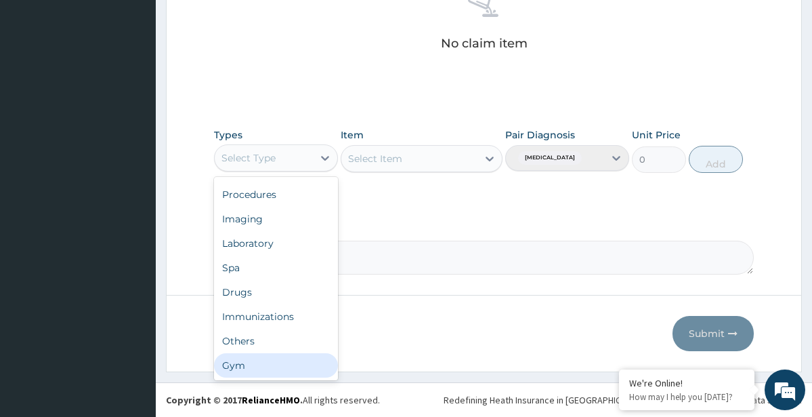
click at [292, 369] on div "Gym" at bounding box center [276, 365] width 124 height 24
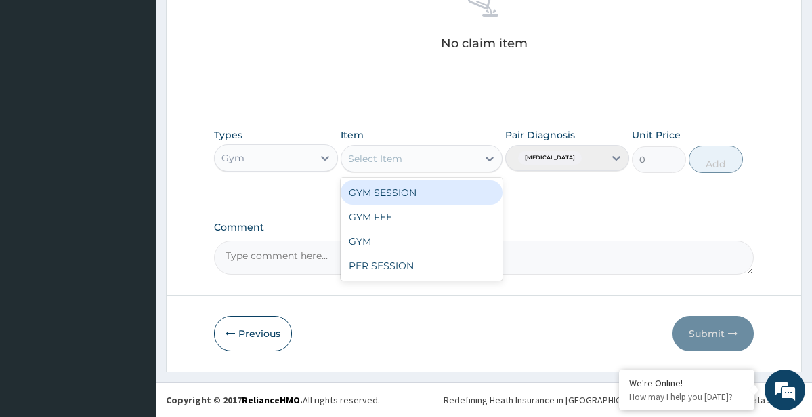
click at [490, 157] on icon at bounding box center [490, 159] width 14 height 14
click at [463, 192] on div "GYM SESSION" at bounding box center [422, 192] width 162 height 24
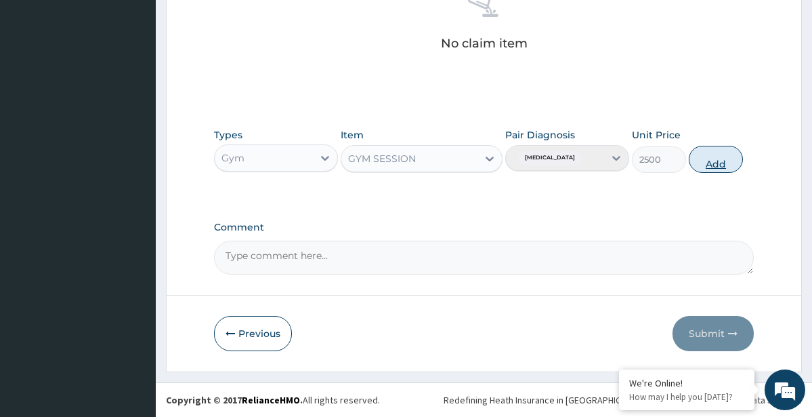
click at [721, 162] on button "Add" at bounding box center [716, 159] width 54 height 27
type input "0"
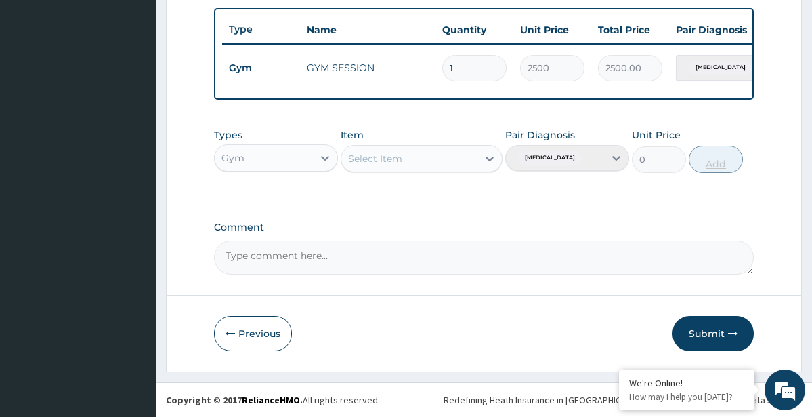
scroll to position [506, 0]
click at [695, 335] on button "Submit" at bounding box center [713, 333] width 81 height 35
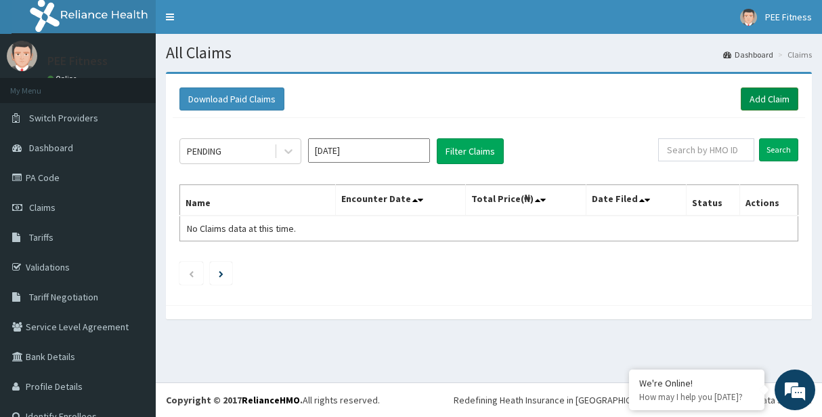
click at [770, 101] on link "Add Claim" at bounding box center [770, 98] width 58 height 23
click at [770, 100] on link "Add Claim" at bounding box center [770, 98] width 58 height 23
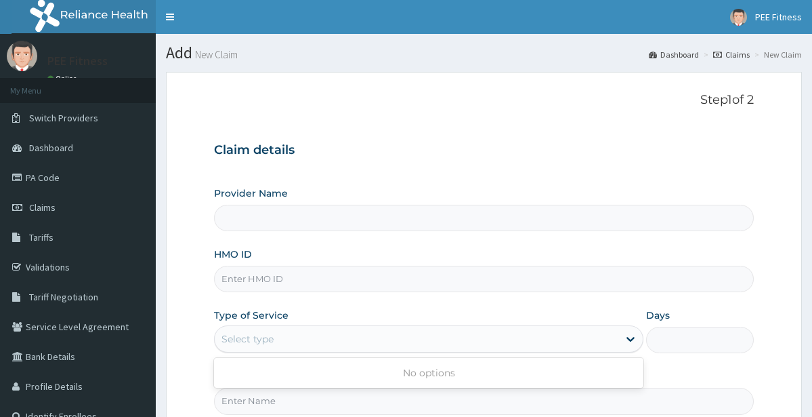
click at [314, 340] on div "Select type" at bounding box center [417, 339] width 404 height 22
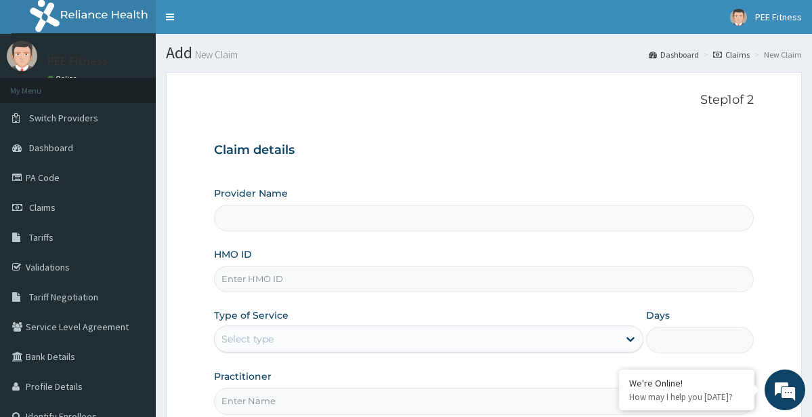
click at [515, 312] on div "Type of Service Select type" at bounding box center [428, 330] width 429 height 45
type input "PEE FITNESS"
type input "1"
click at [300, 281] on input "HMO ID" at bounding box center [483, 279] width 539 height 26
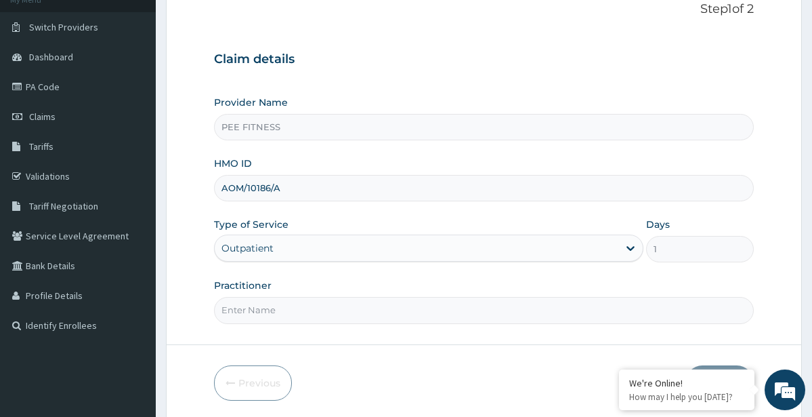
scroll to position [140, 0]
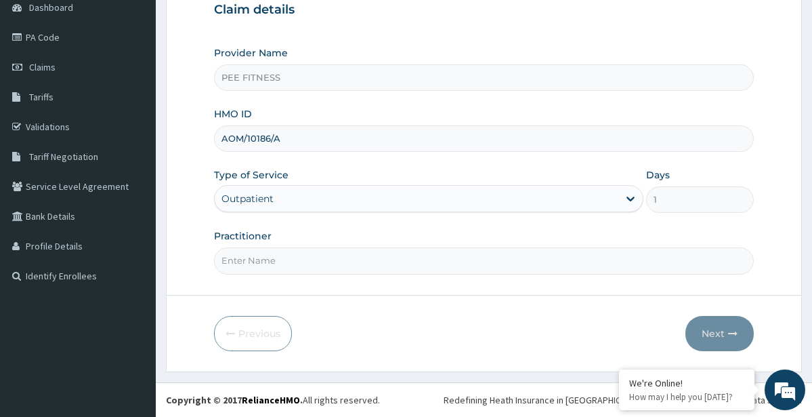
type input "AOM/10186/A"
click at [280, 268] on input "Practitioner" at bounding box center [483, 260] width 539 height 26
type input "GYM"
click at [707, 336] on button "Next" at bounding box center [720, 333] width 68 height 35
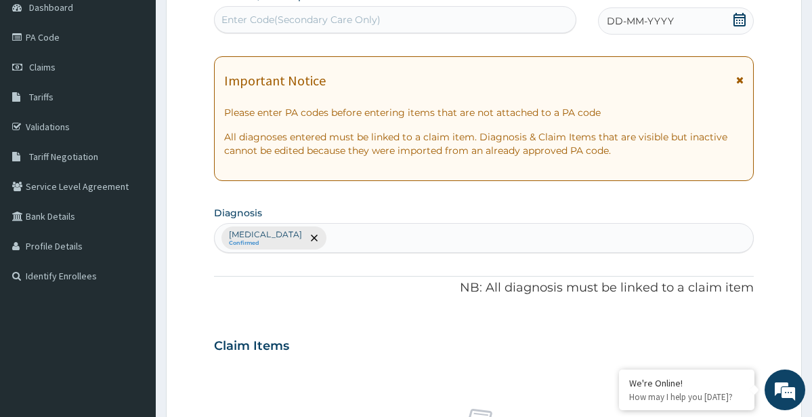
click at [360, 21] on div "Enter Code(Secondary Care Only)" at bounding box center [301, 20] width 159 height 14
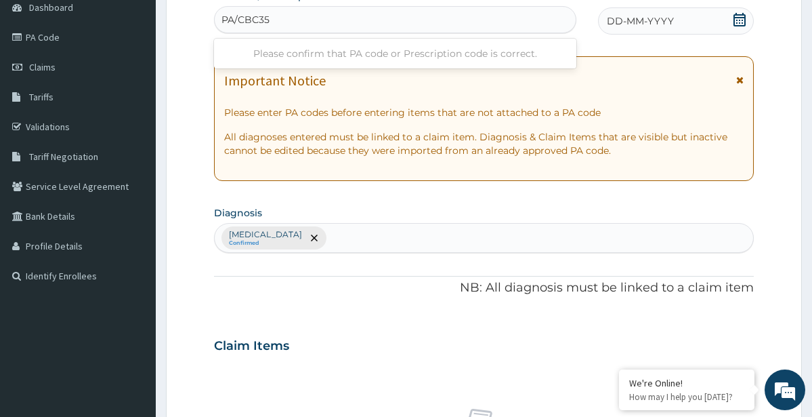
type input "PA/CBC35B"
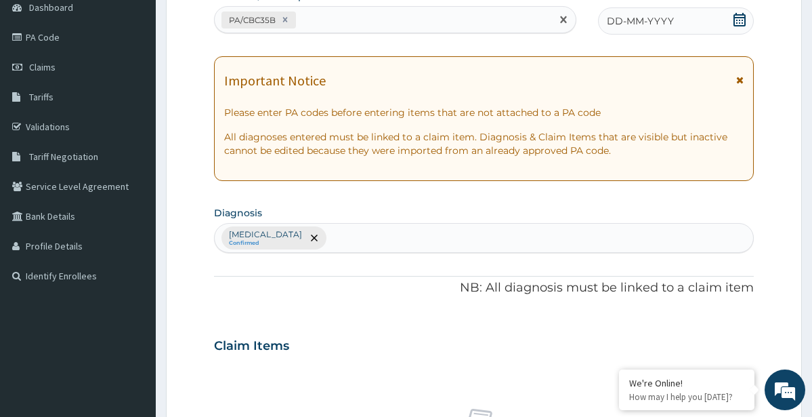
click at [738, 18] on icon at bounding box center [740, 20] width 12 height 14
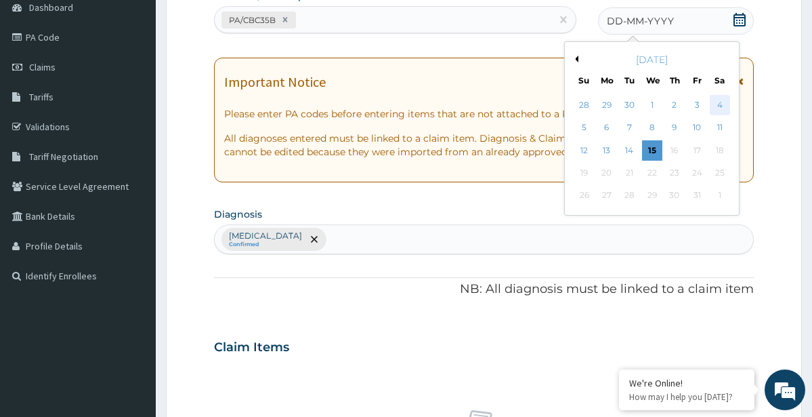
click at [719, 106] on div "4" at bounding box center [720, 105] width 20 height 20
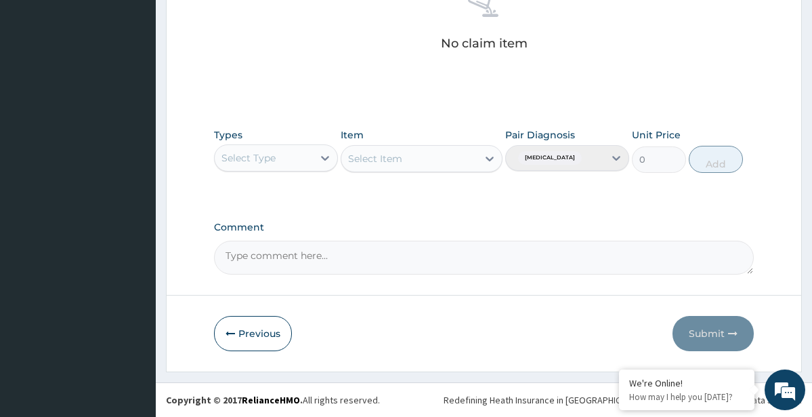
scroll to position [541, 0]
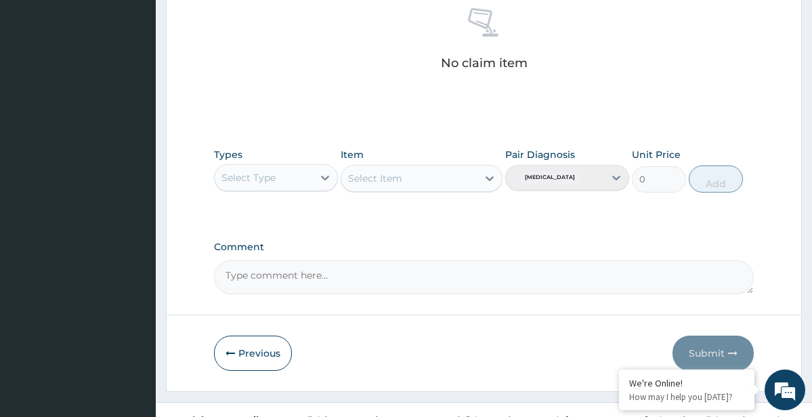
click at [308, 175] on div "Select Type" at bounding box center [264, 178] width 98 height 22
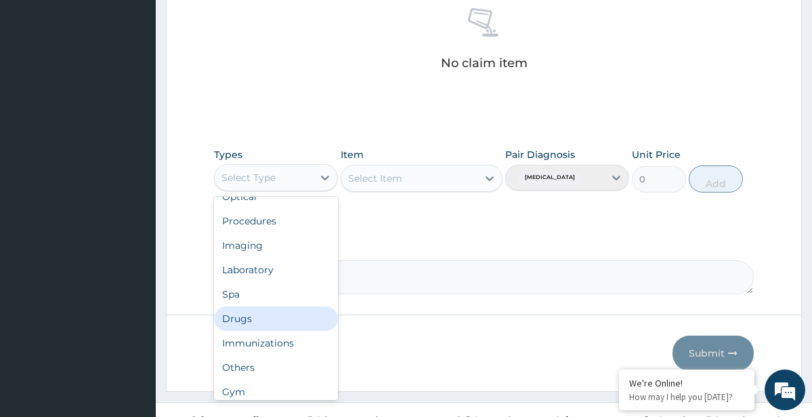
scroll to position [42, 0]
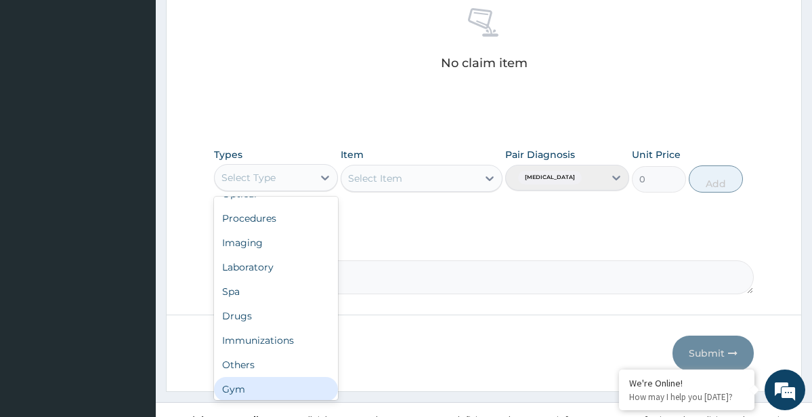
click at [316, 385] on div "Gym" at bounding box center [276, 389] width 124 height 24
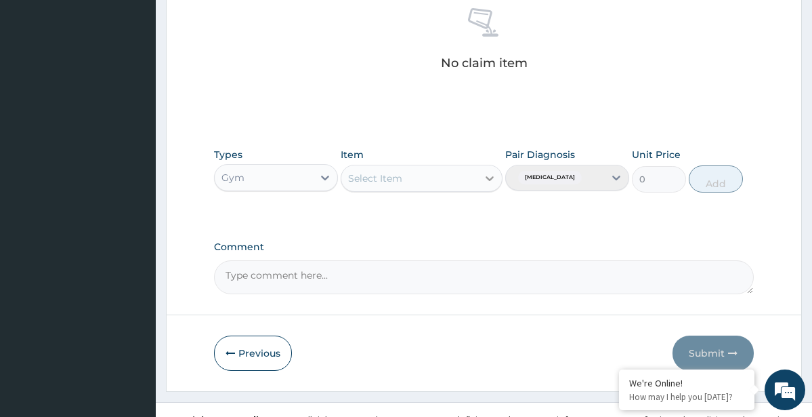
drag, startPoint x: 499, startPoint y: 174, endPoint x: 489, endPoint y: 178, distance: 10.9
click at [499, 177] on div at bounding box center [490, 178] width 24 height 24
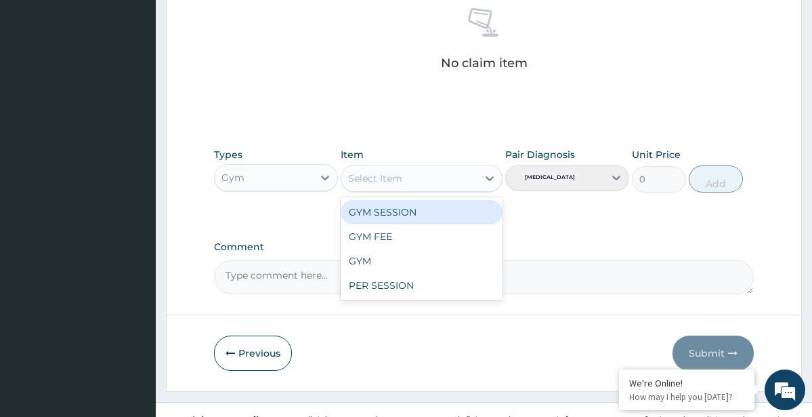
click at [425, 207] on div "GYM SESSION" at bounding box center [422, 212] width 162 height 24
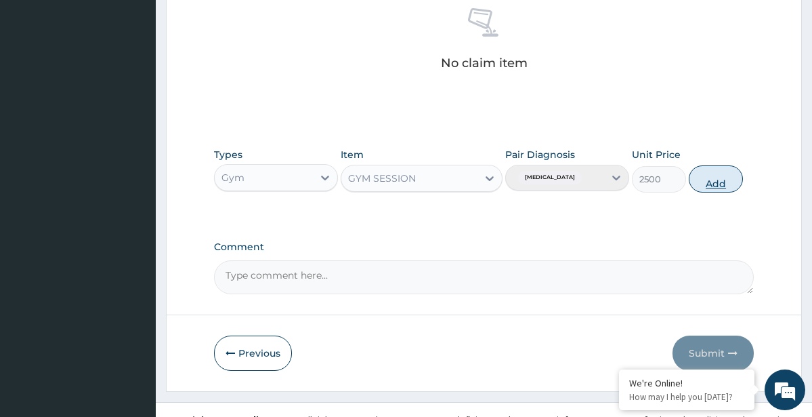
click at [734, 181] on button "Add" at bounding box center [716, 178] width 54 height 27
type input "0"
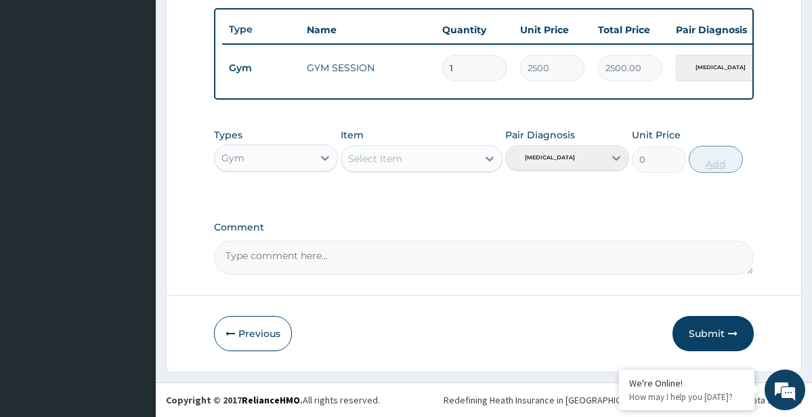
scroll to position [506, 0]
click at [725, 330] on button "Submit" at bounding box center [713, 333] width 81 height 35
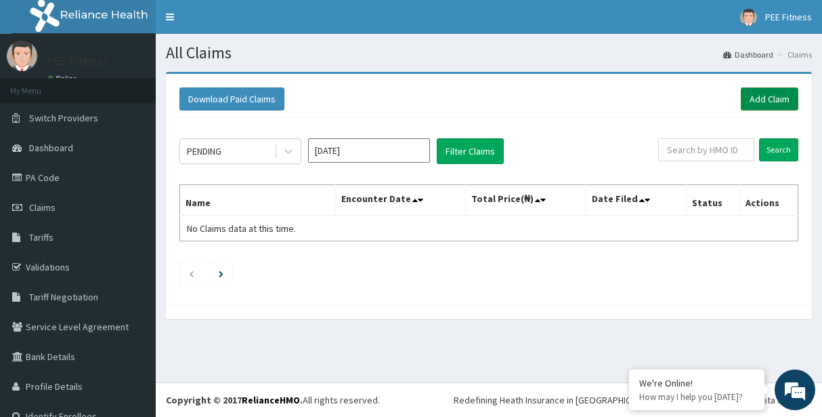
click at [764, 100] on link "Add Claim" at bounding box center [770, 98] width 58 height 23
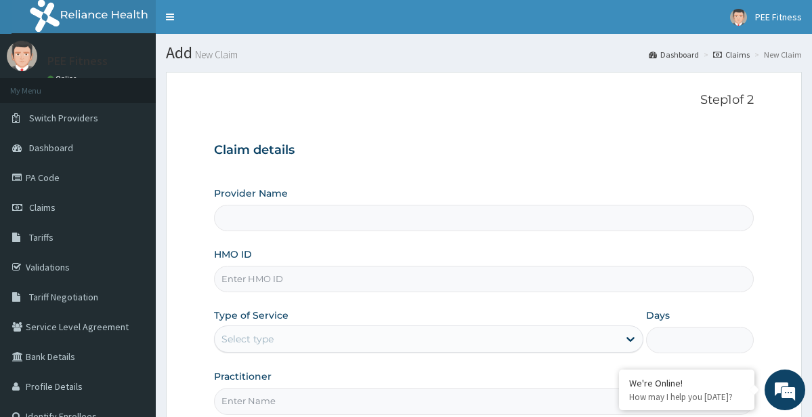
type input "PEE FITNESS"
type input "1"
click at [389, 275] on input "HMO ID" at bounding box center [483, 279] width 539 height 26
type input "DPD/10021/A"
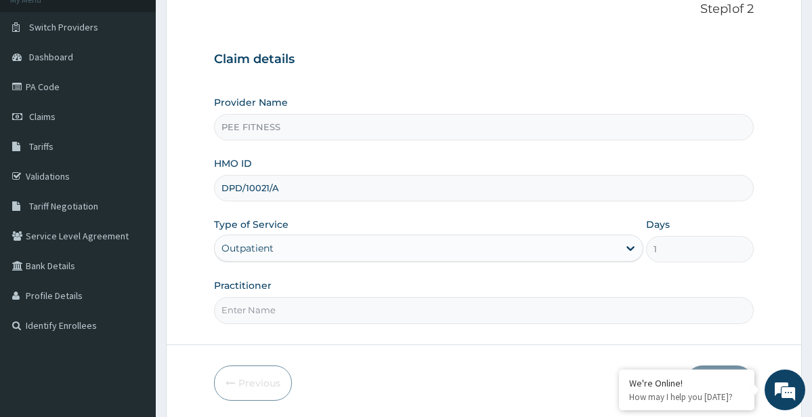
scroll to position [140, 0]
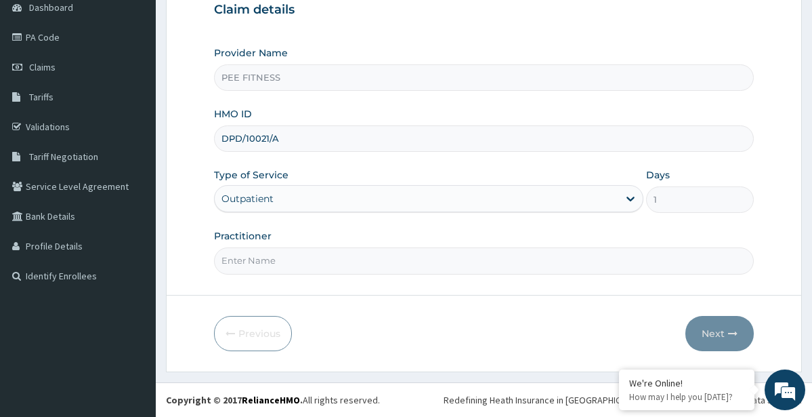
click at [250, 262] on input "Practitioner" at bounding box center [483, 260] width 539 height 26
type input "gym"
click at [699, 331] on button "Next" at bounding box center [720, 333] width 68 height 35
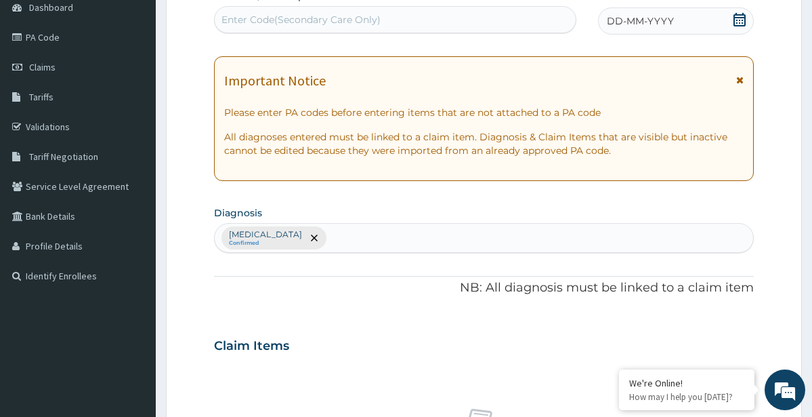
click at [260, 17] on div "Enter Code(Secondary Care Only)" at bounding box center [301, 20] width 159 height 14
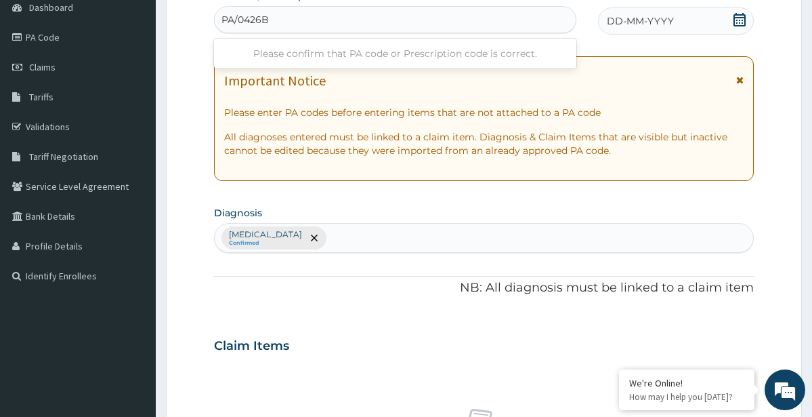
type input "PA/0426B3"
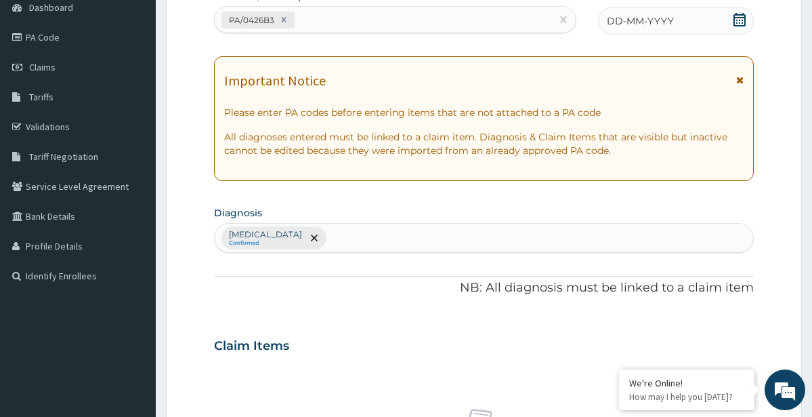
click at [741, 26] on icon at bounding box center [740, 20] width 12 height 14
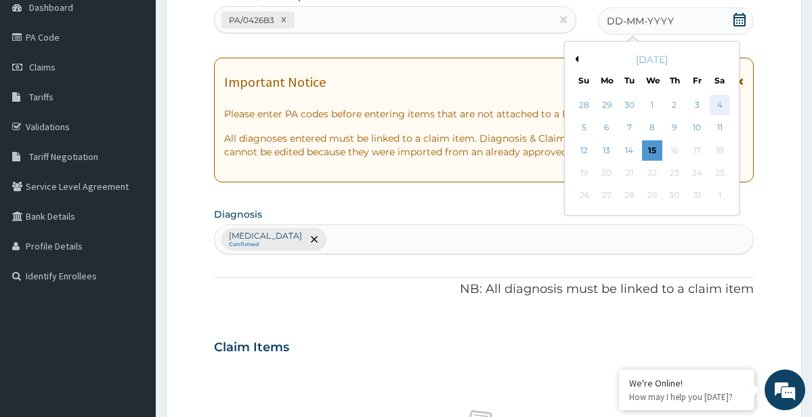
click at [717, 110] on div "4" at bounding box center [720, 105] width 20 height 20
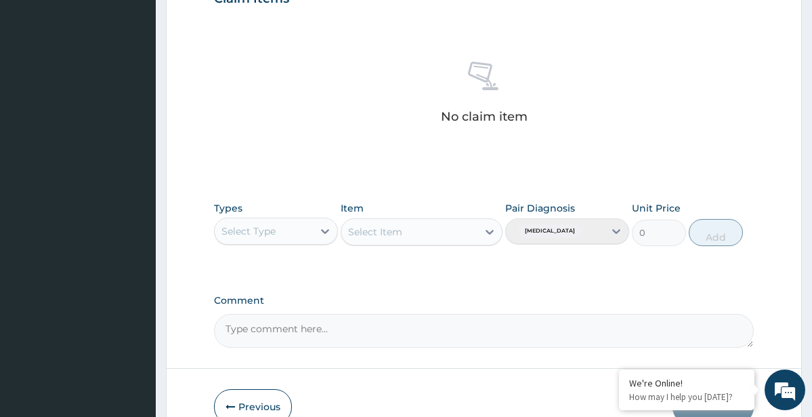
scroll to position [560, 0]
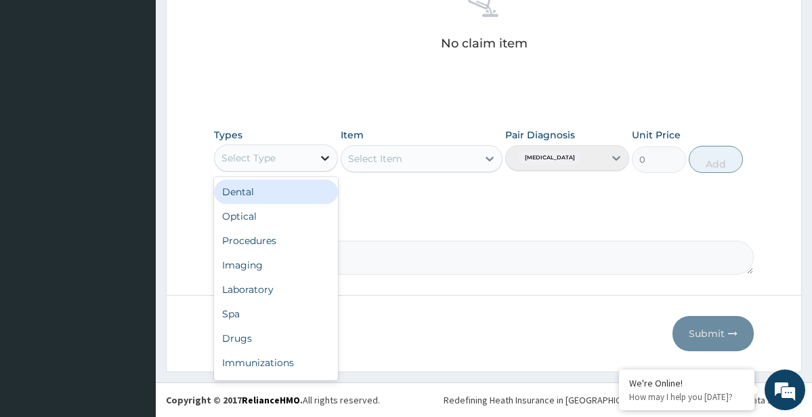
click at [320, 154] on icon at bounding box center [325, 158] width 14 height 14
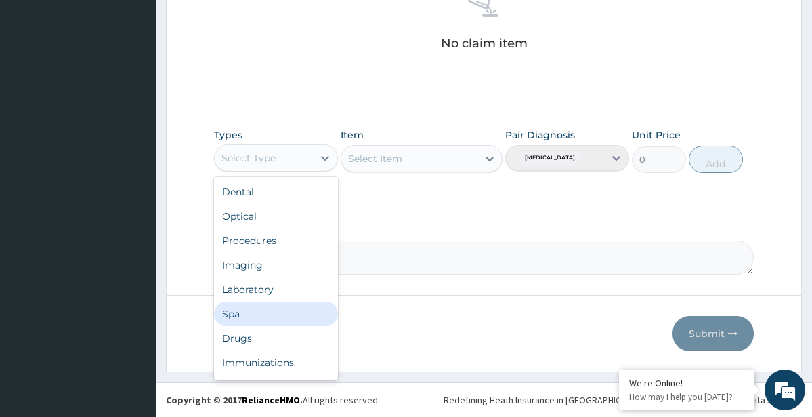
scroll to position [46, 0]
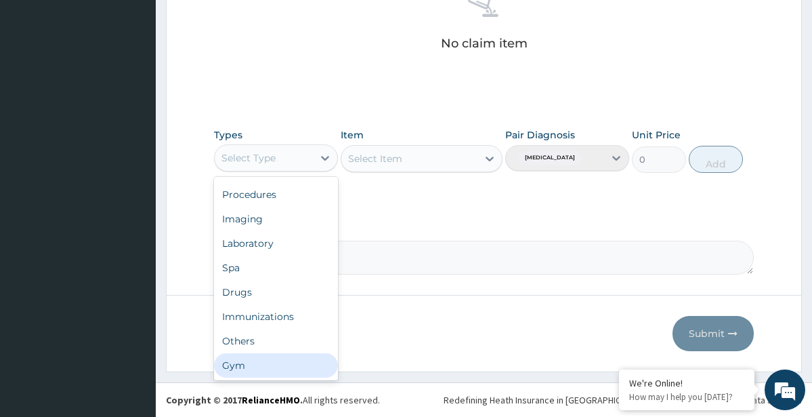
click at [254, 369] on div "Gym" at bounding box center [276, 365] width 124 height 24
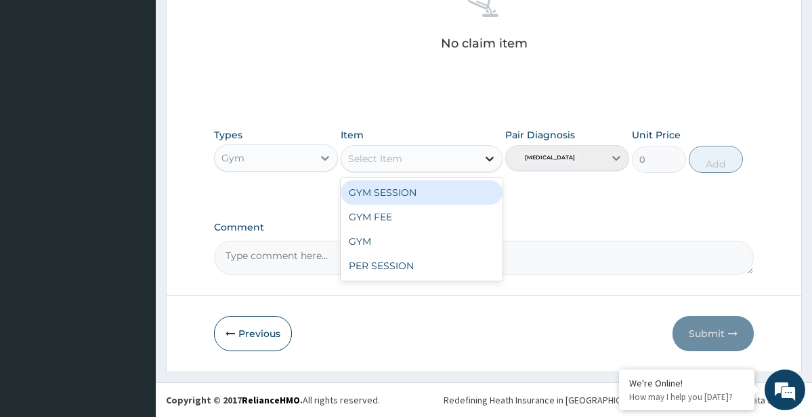
click at [490, 154] on icon at bounding box center [490, 159] width 14 height 14
click at [455, 195] on div "GYM SESSION" at bounding box center [422, 192] width 162 height 24
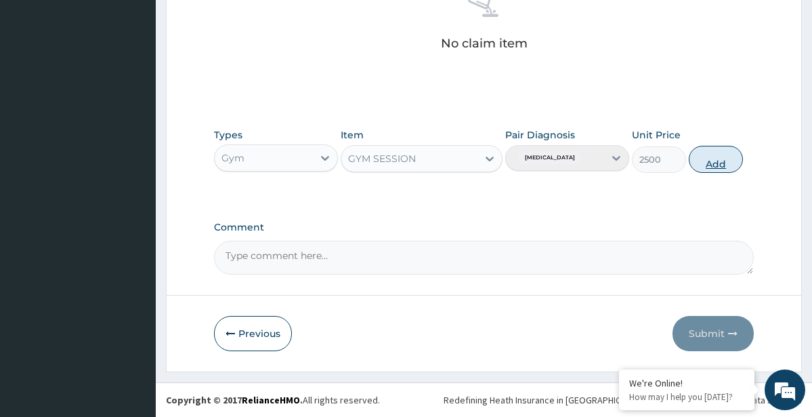
click at [729, 149] on button "Add" at bounding box center [716, 159] width 54 height 27
type input "0"
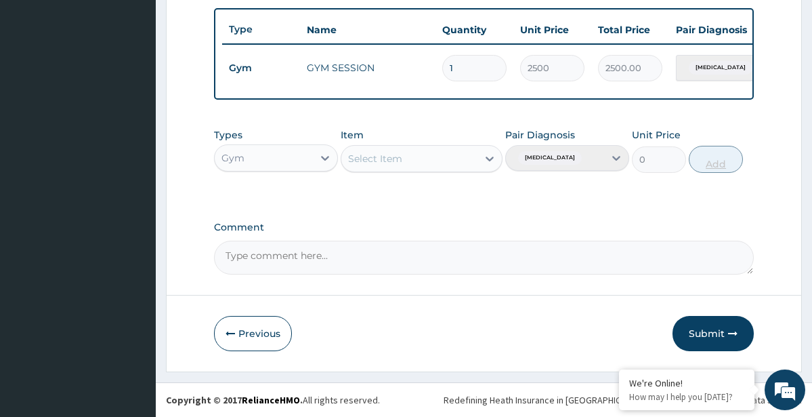
scroll to position [506, 0]
click at [717, 338] on button "Submit" at bounding box center [713, 333] width 81 height 35
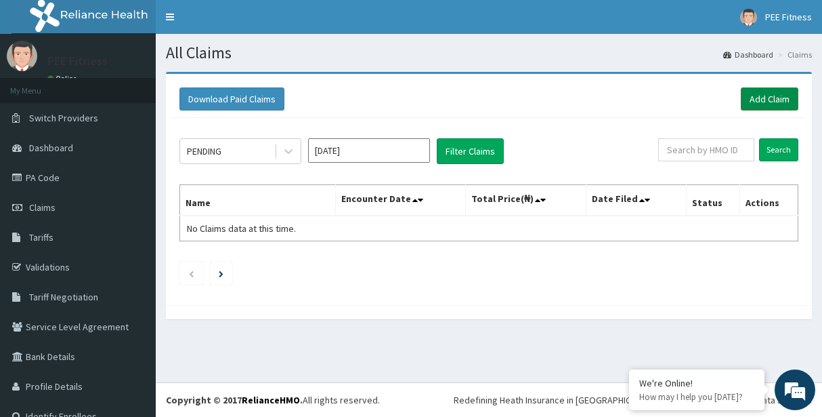
click at [744, 99] on link "Add Claim" at bounding box center [770, 98] width 58 height 23
click at [745, 99] on link "Add Claim" at bounding box center [770, 98] width 58 height 23
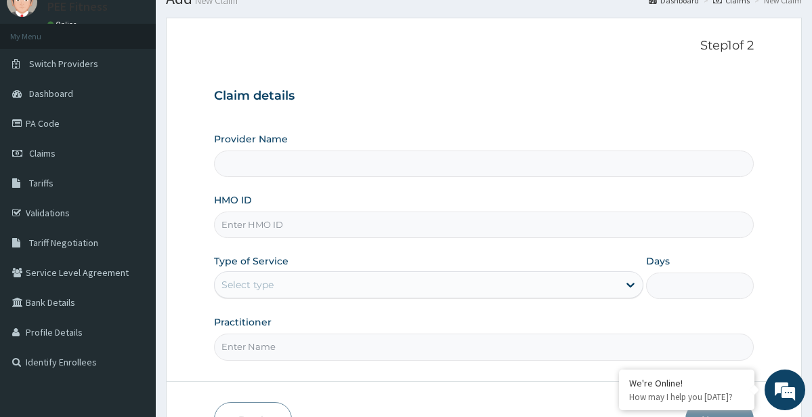
scroll to position [81, 0]
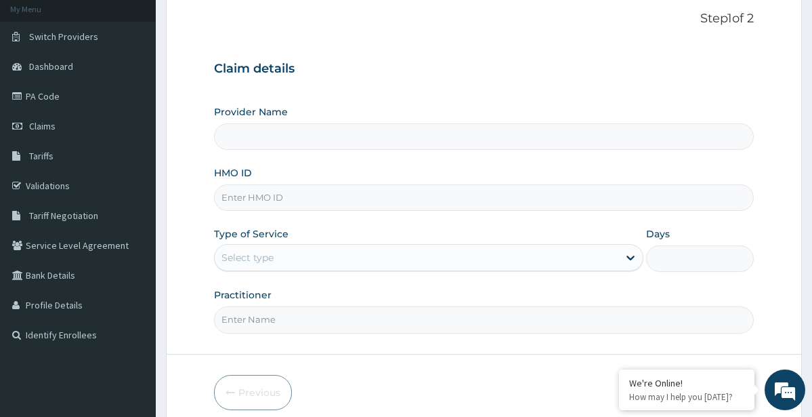
type input "PEE FITNESS"
type input "1"
click at [170, 197] on form "Step 1 of 2 Claim details Provider Name PEE FITNESS HMO ID Type of Service Outp…" at bounding box center [484, 211] width 636 height 440
click at [309, 326] on input "Practitioner" at bounding box center [483, 319] width 539 height 26
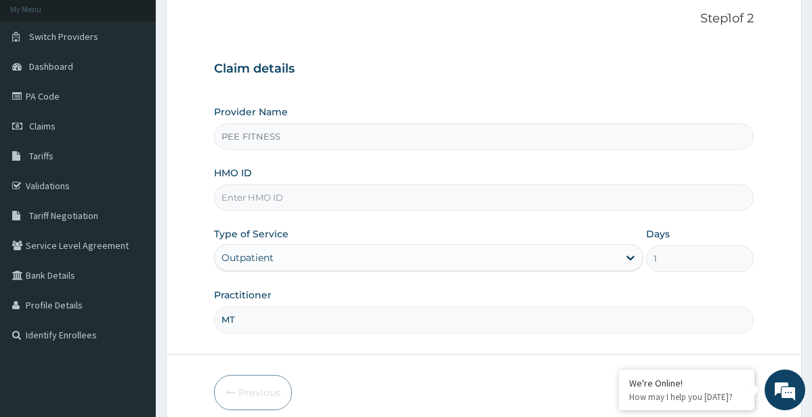
type input "M"
click at [303, 196] on input "HMO ID" at bounding box center [483, 197] width 539 height 26
type input "MTA/10032/A"
click at [385, 314] on input "Practitioner" at bounding box center [483, 319] width 539 height 26
type input "gym"
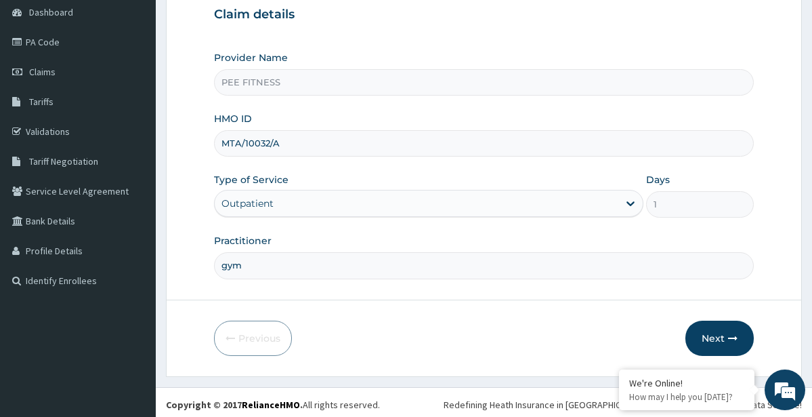
scroll to position [140, 0]
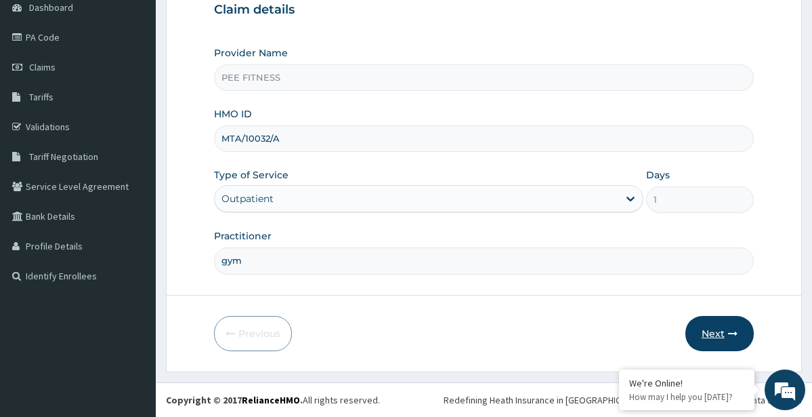
click at [716, 333] on button "Next" at bounding box center [720, 333] width 68 height 35
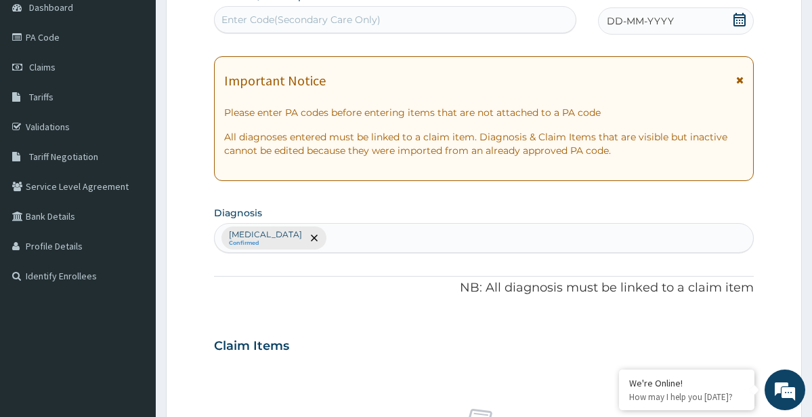
click at [355, 22] on div "Enter Code(Secondary Care Only)" at bounding box center [301, 20] width 159 height 14
type input "P"
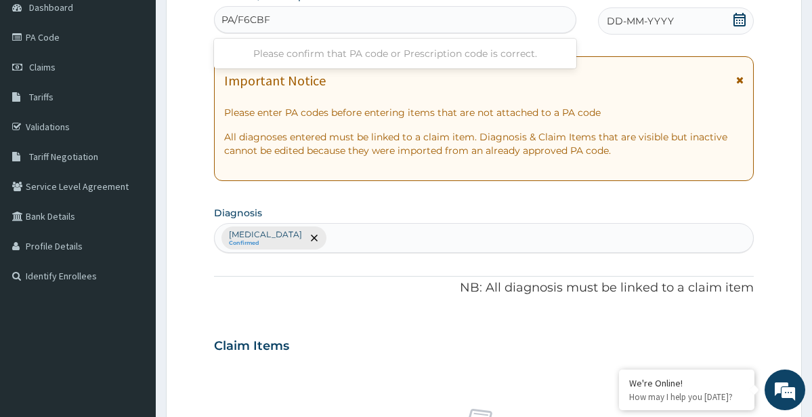
type input "PA/F6CBF5"
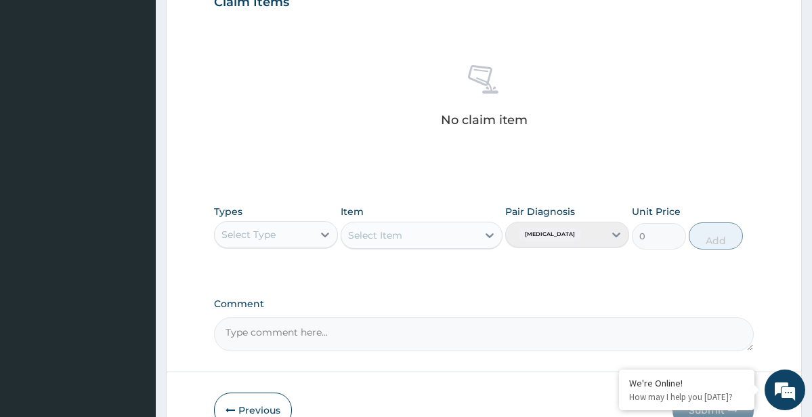
scroll to position [538, 0]
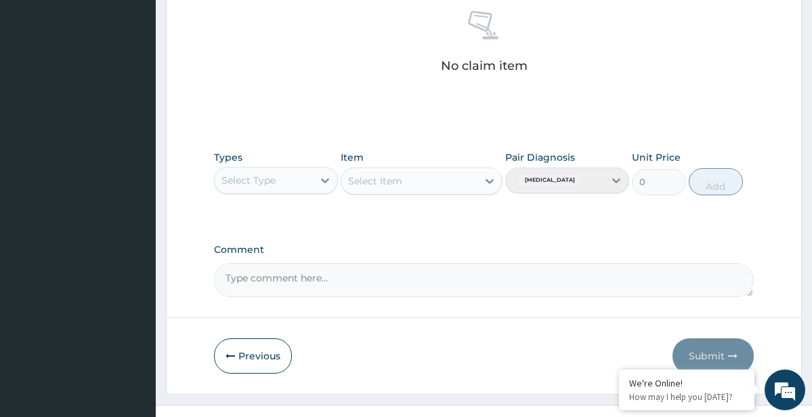
drag, startPoint x: 327, startPoint y: 180, endPoint x: 320, endPoint y: 197, distance: 19.1
click at [327, 181] on icon at bounding box center [326, 180] width 8 height 5
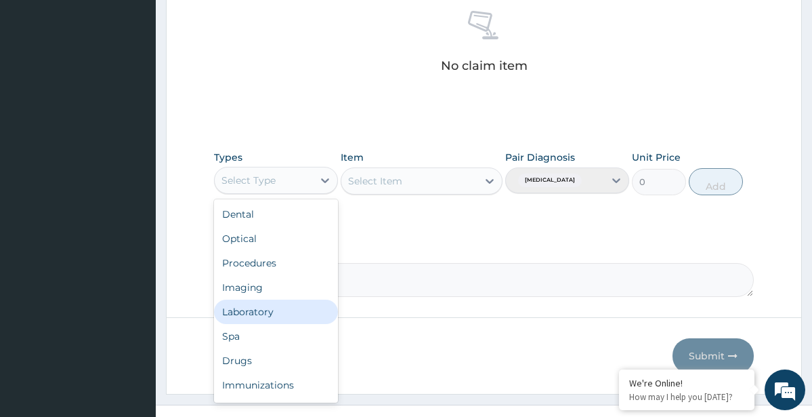
scroll to position [46, 0]
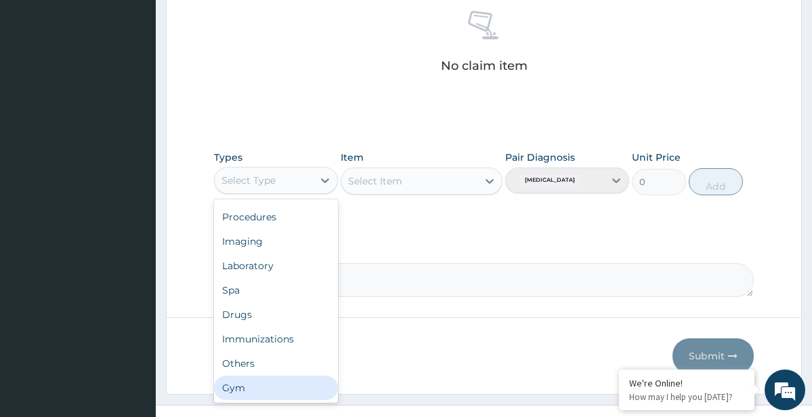
click at [289, 389] on div "Gym" at bounding box center [276, 387] width 124 height 24
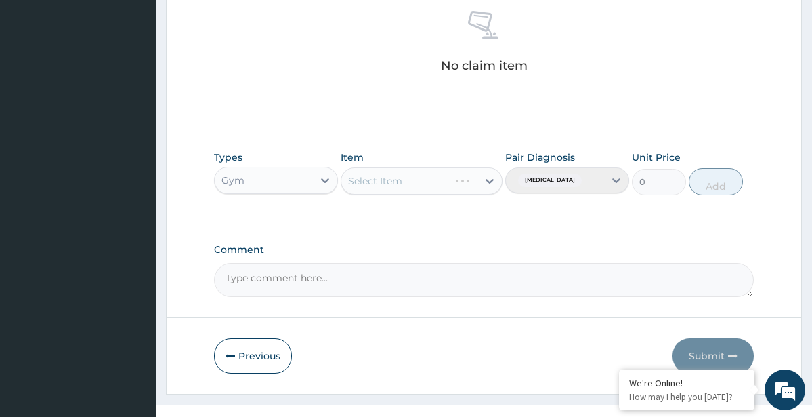
click at [492, 182] on div "Select Item" at bounding box center [422, 180] width 162 height 27
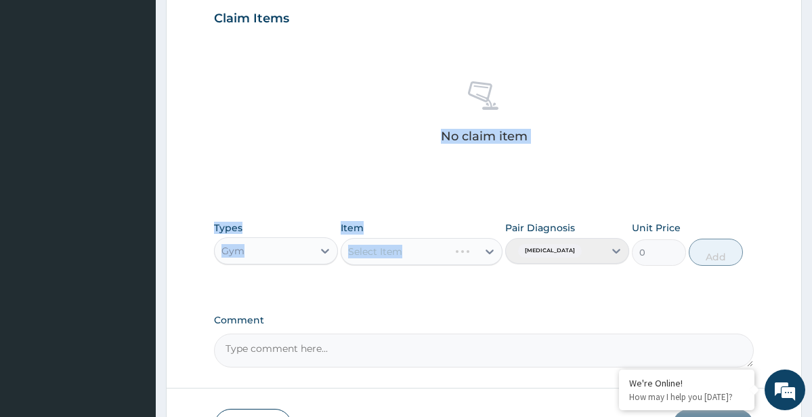
click at [492, 289] on div "PA Code / Prescription Code PA/F6CBF5 Encounter Date DD-MM-YYYY Important Notic…" at bounding box center [483, 14] width 539 height 705
click at [490, 276] on div "PA Code / Prescription Code PA/F6CBF5 Encounter Date DD-MM-YYYY Important Notic…" at bounding box center [483, 14] width 539 height 705
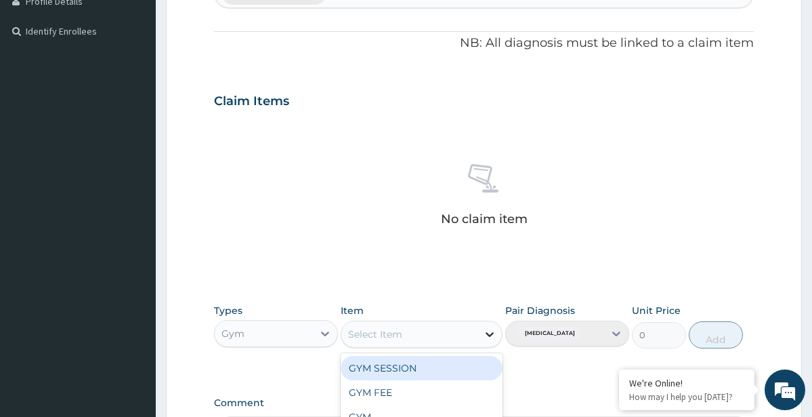
click at [499, 336] on div at bounding box center [490, 334] width 24 height 24
click at [463, 373] on div "GYM SESSION" at bounding box center [422, 368] width 162 height 24
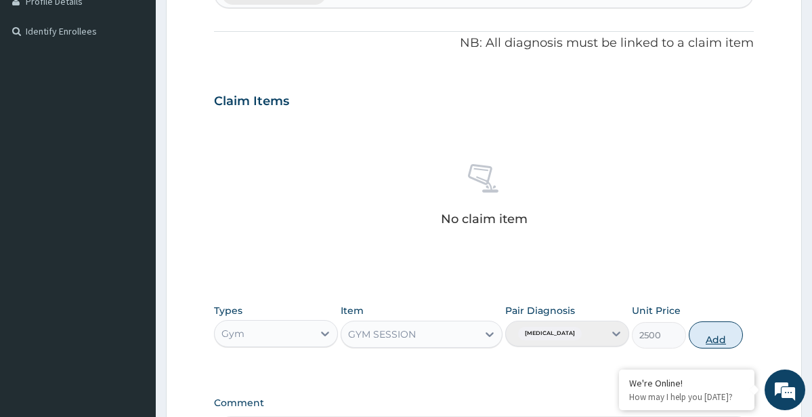
click at [730, 342] on button "Add" at bounding box center [716, 334] width 54 height 27
type input "0"
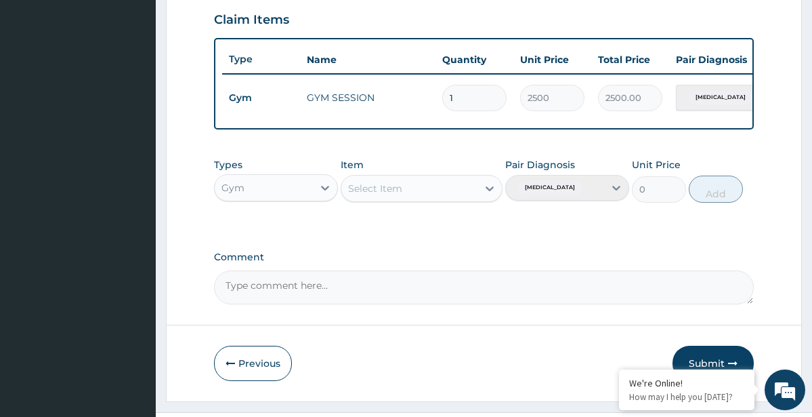
scroll to position [506, 0]
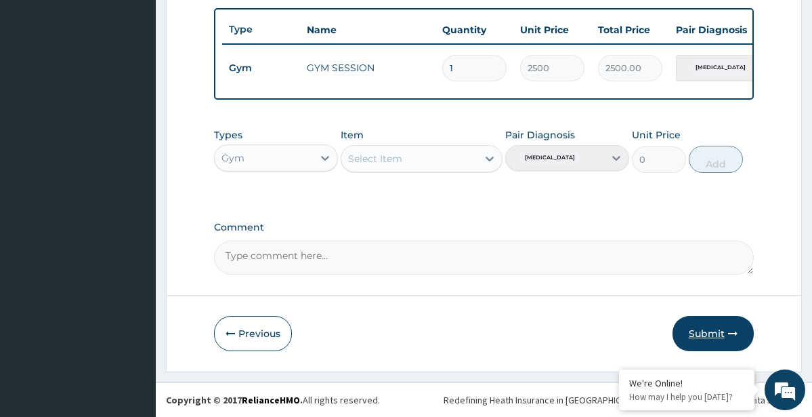
click at [721, 342] on button "Submit" at bounding box center [713, 333] width 81 height 35
click at [722, 332] on button "Submit" at bounding box center [713, 333] width 81 height 35
click at [732, 335] on icon "button" at bounding box center [732, 333] width 9 height 9
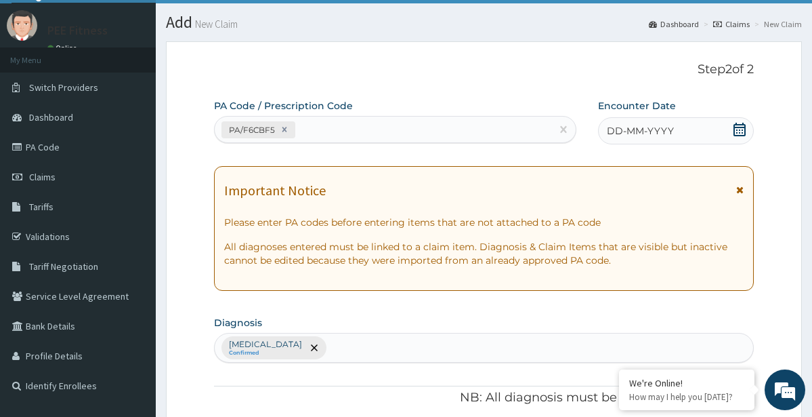
scroll to position [0, 0]
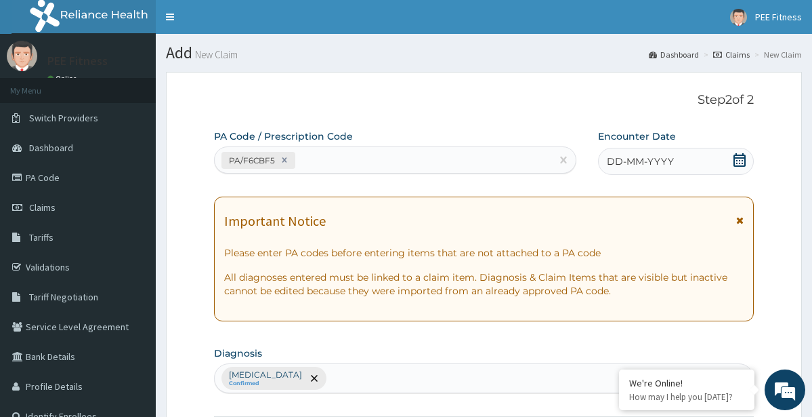
click at [740, 162] on icon at bounding box center [740, 160] width 14 height 14
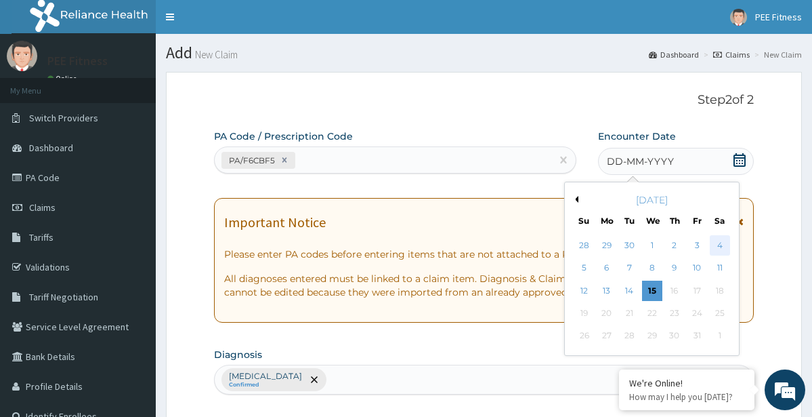
click at [718, 249] on div "4" at bounding box center [720, 245] width 20 height 20
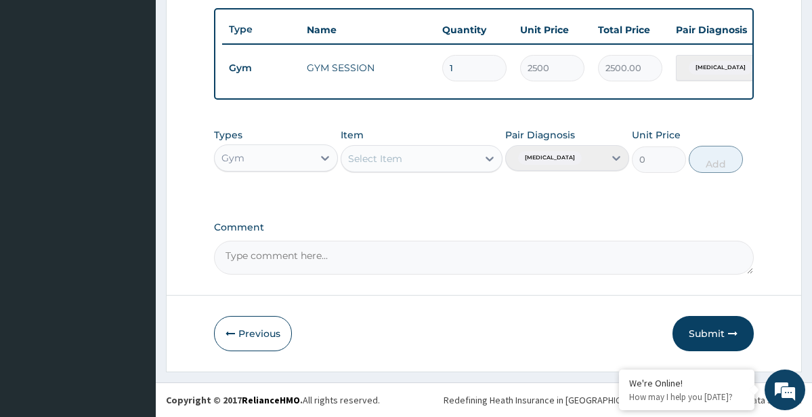
scroll to position [506, 0]
click at [702, 331] on button "Submit" at bounding box center [713, 333] width 81 height 35
